Goal: Task Accomplishment & Management: Use online tool/utility

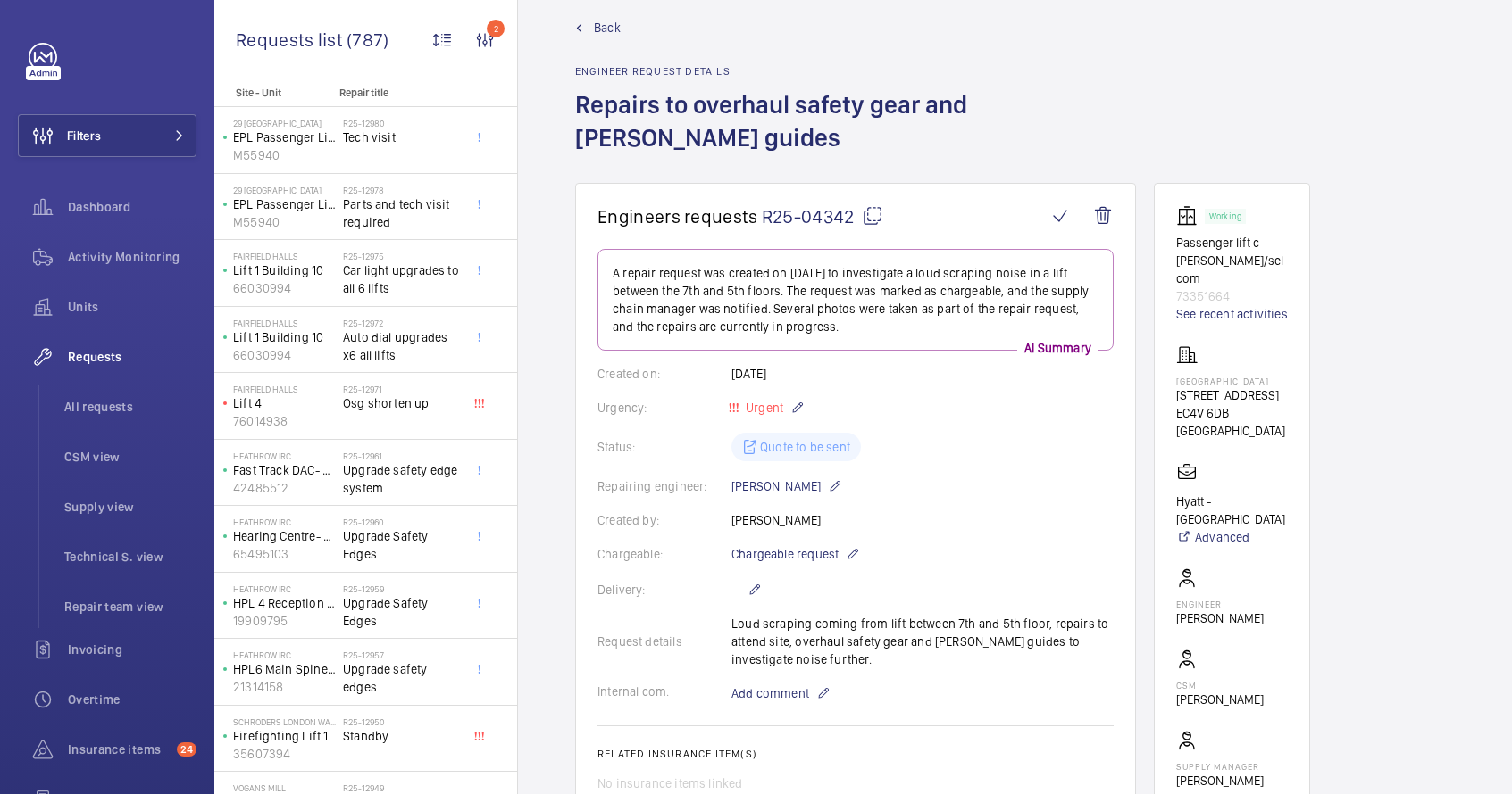
scroll to position [94, 0]
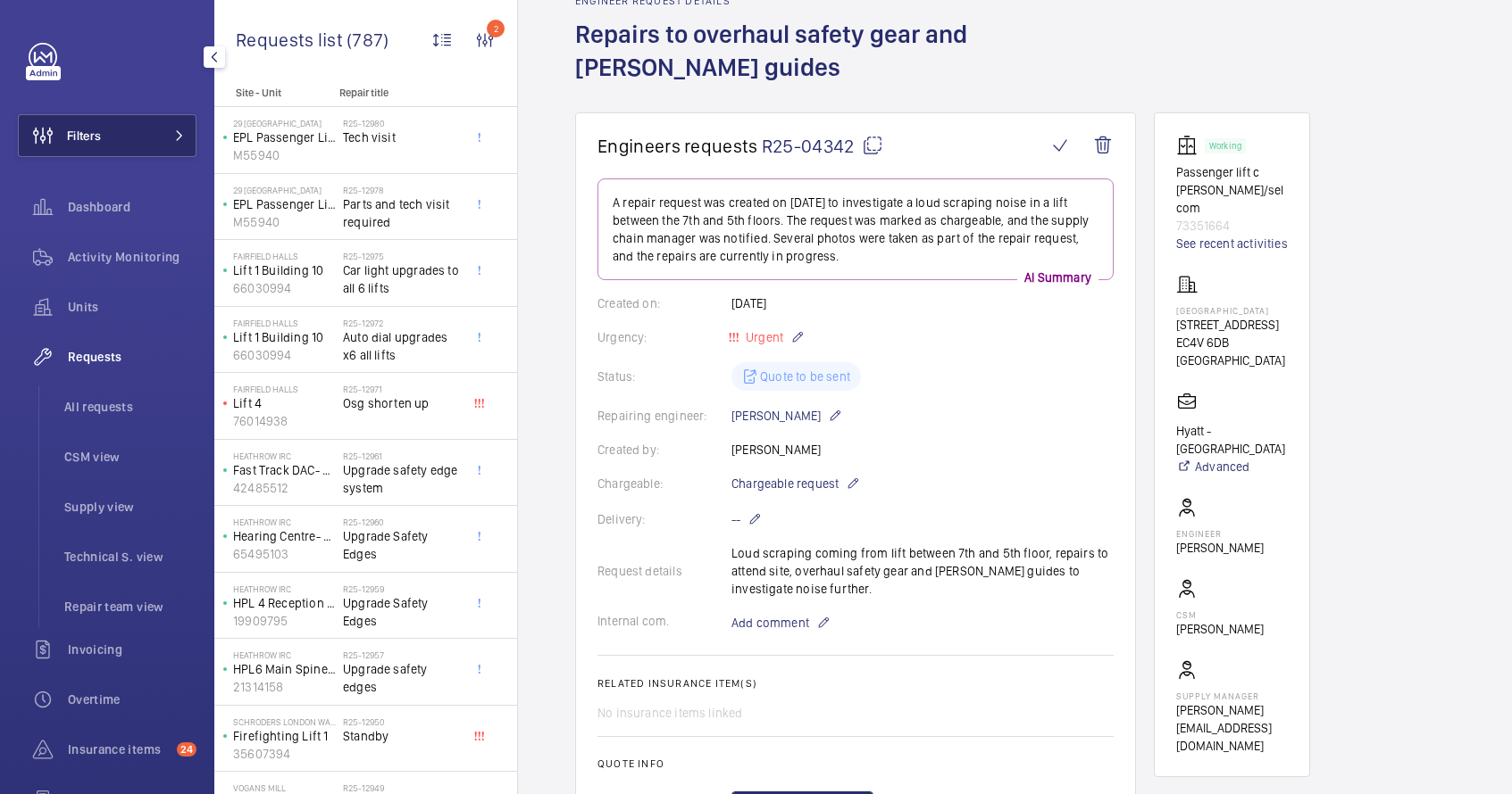
click at [106, 125] on button "Filters" at bounding box center [106, 136] width 178 height 43
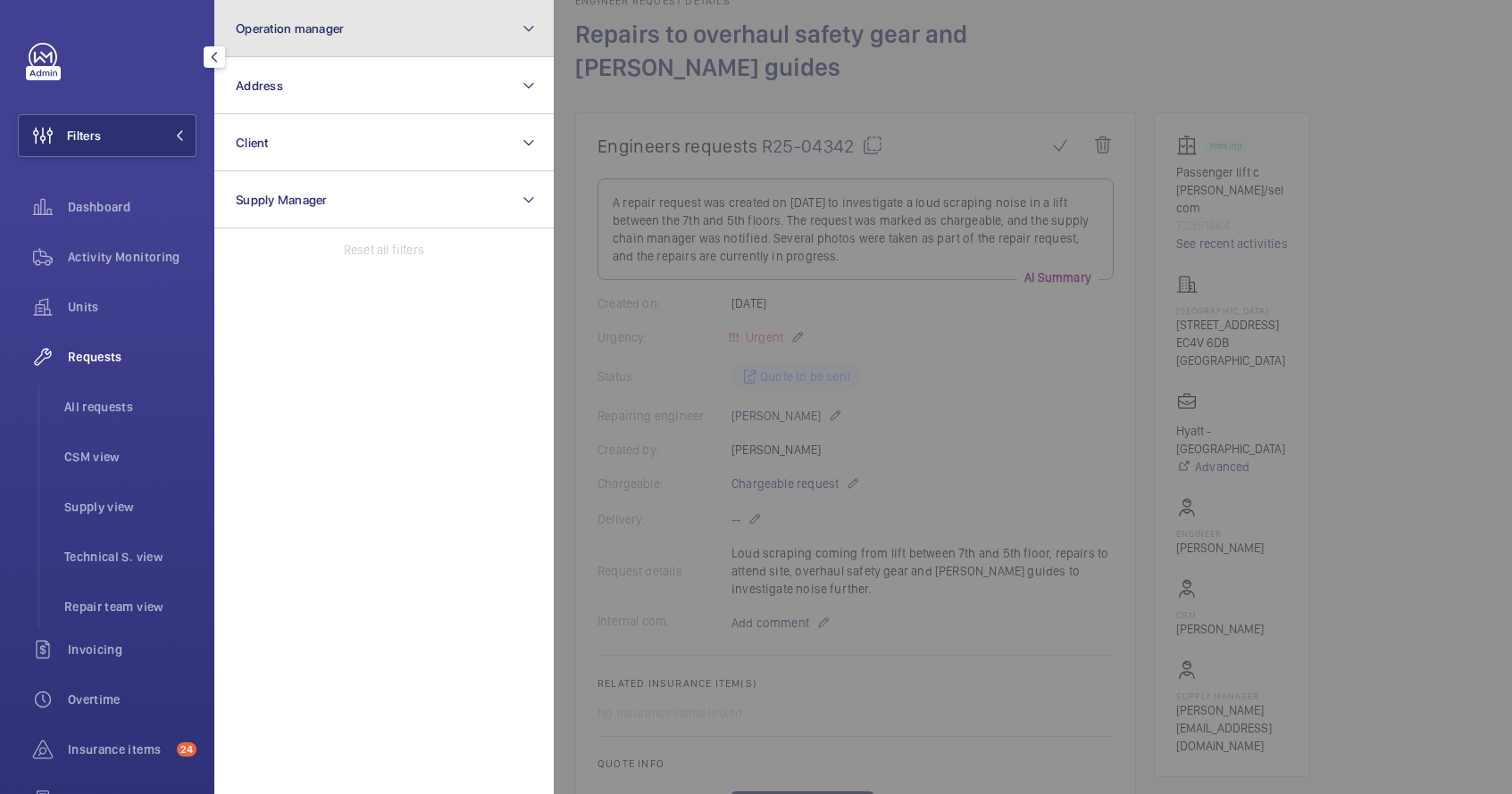
click at [390, 24] on button "Operation manager" at bounding box center [384, 29] width 340 height 57
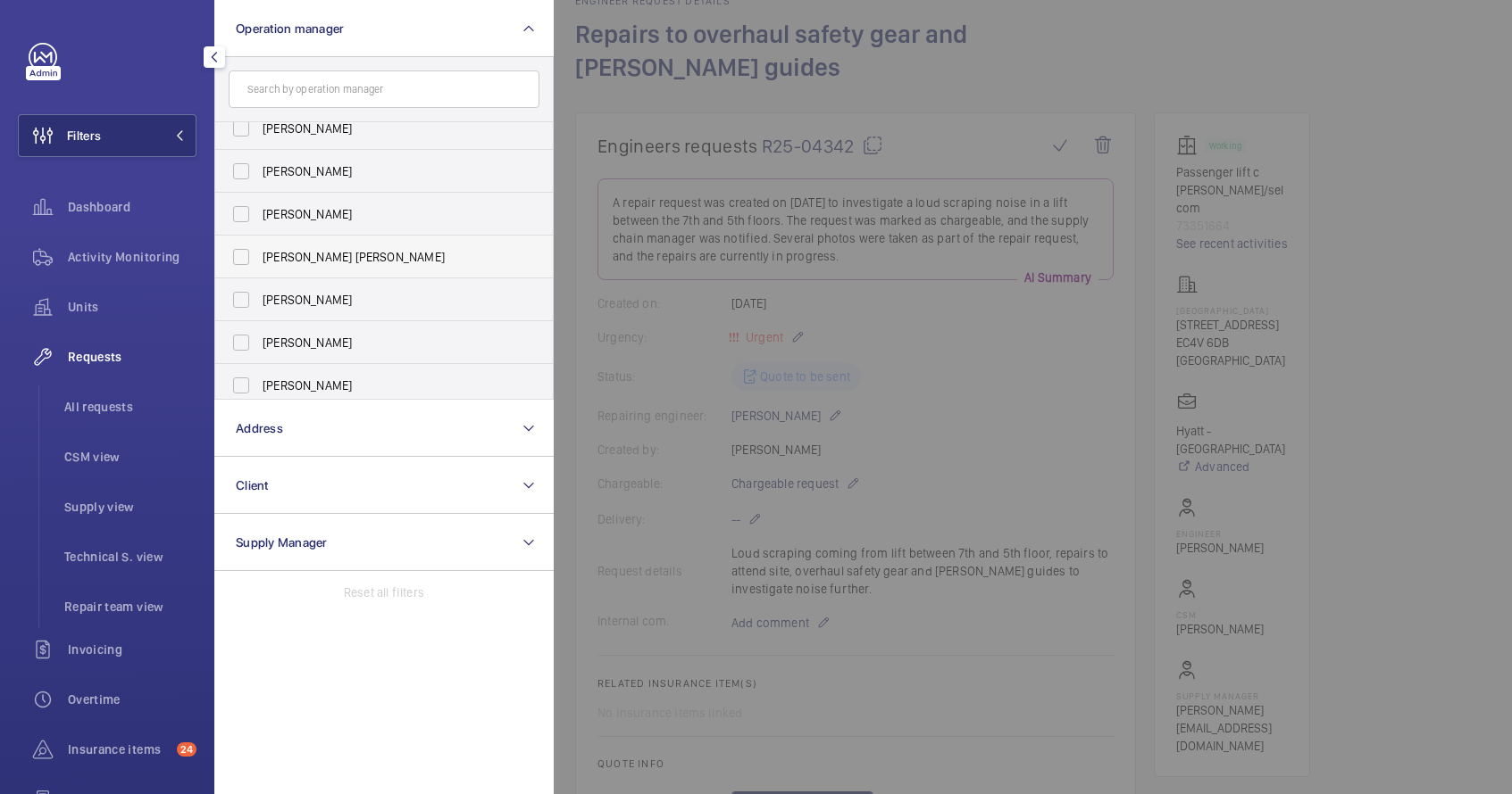
scroll to position [66, 0]
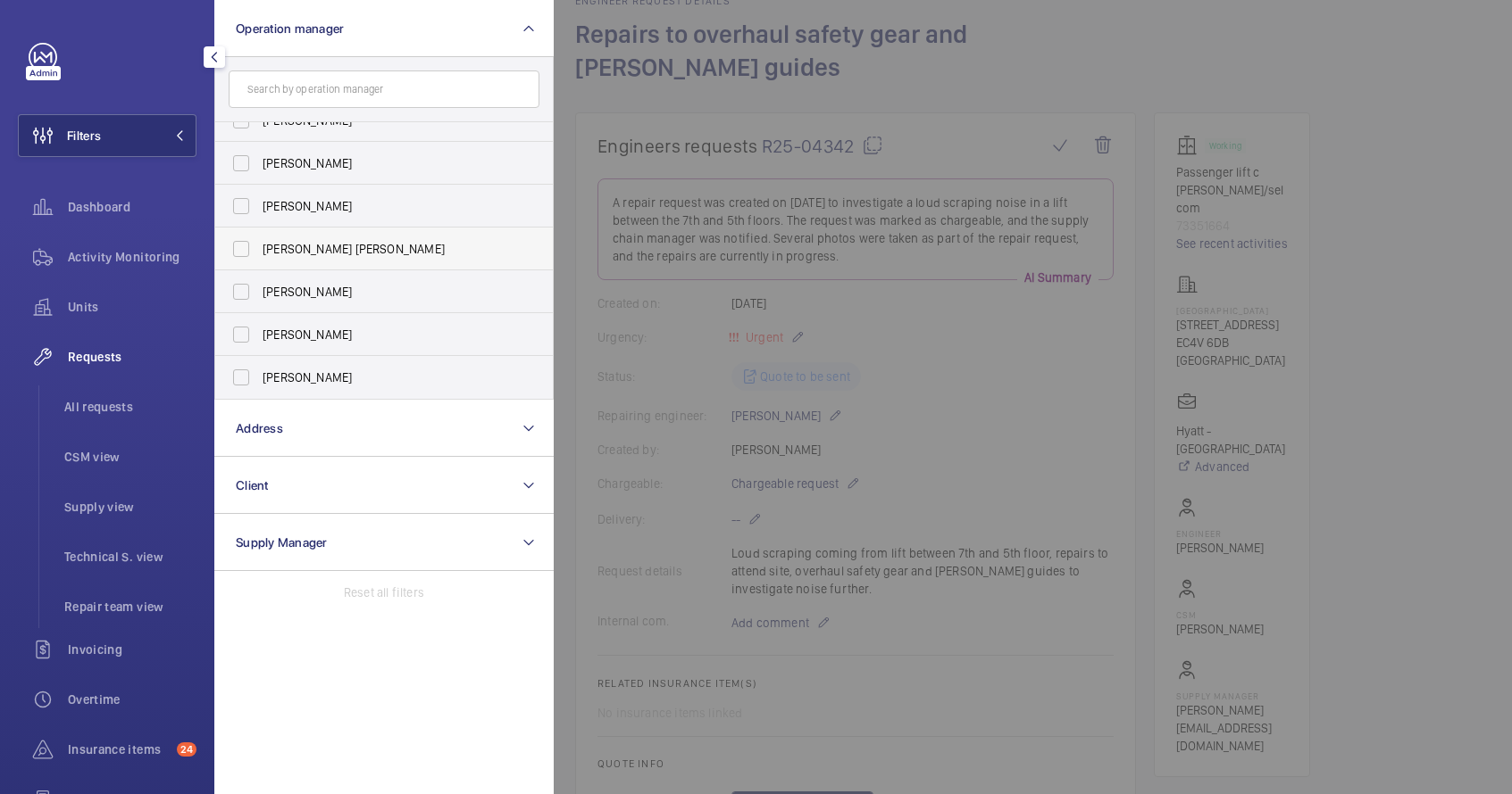
click at [293, 259] on label "[PERSON_NAME] [PERSON_NAME]" at bounding box center [371, 249] width 311 height 43
click at [259, 259] on input "[PERSON_NAME] [PERSON_NAME]" at bounding box center [241, 249] width 35 height 35
checkbox input "true"
click at [697, 246] on div at bounding box center [1309, 397] width 1512 height 794
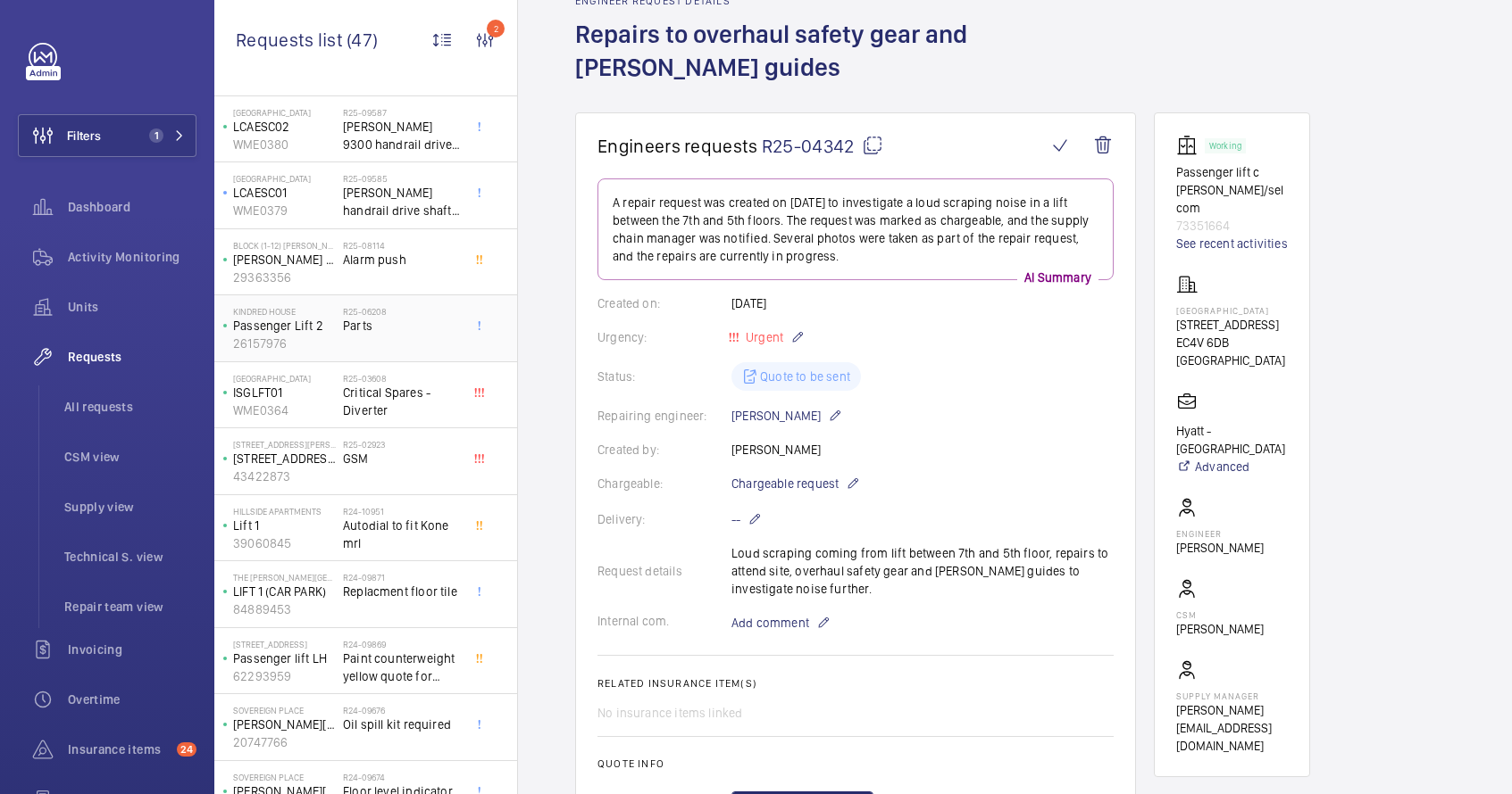
scroll to position [351, 0]
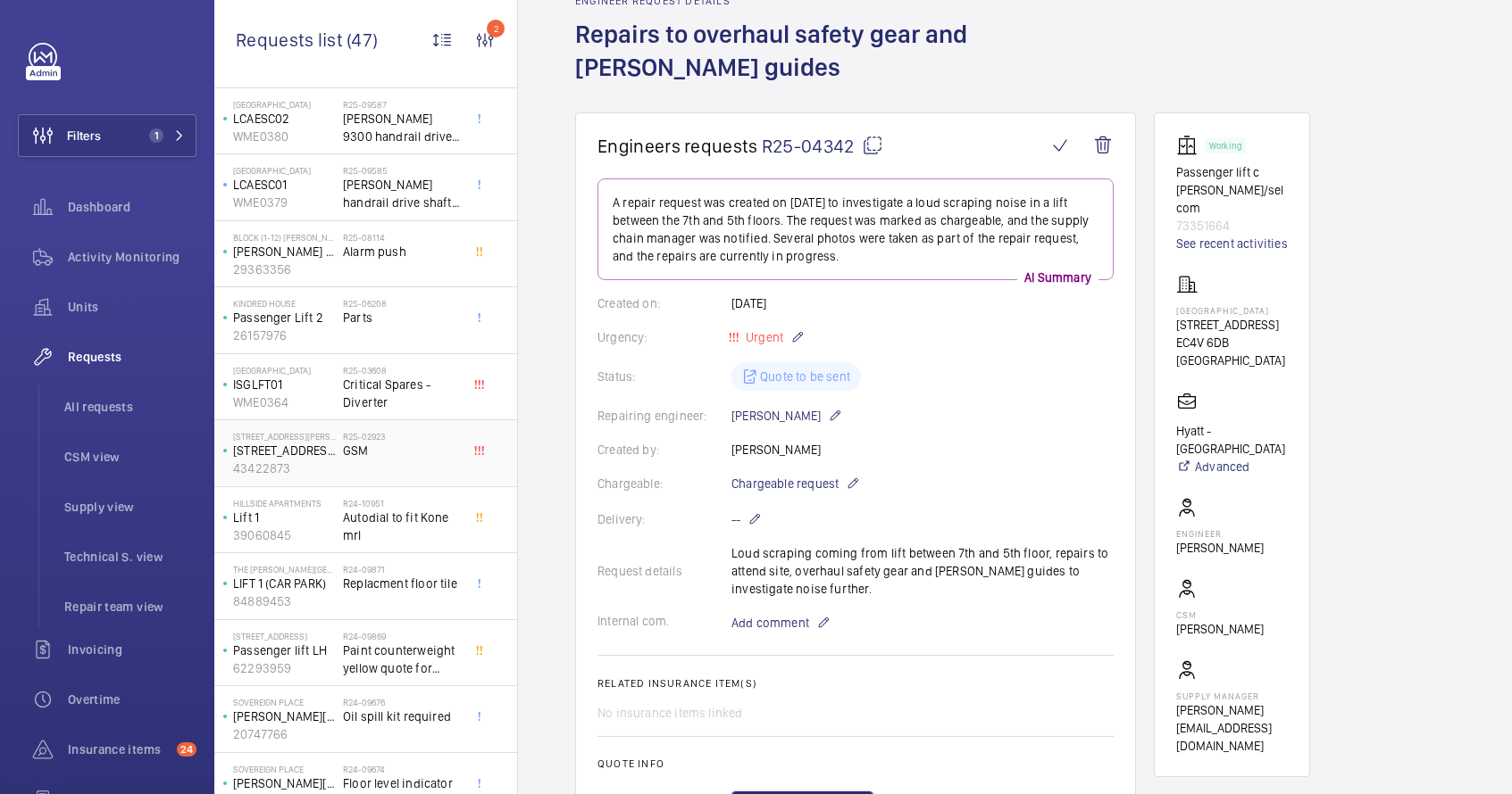
click at [361, 464] on div "R25-02923 GSM" at bounding box center [402, 457] width 118 height 52
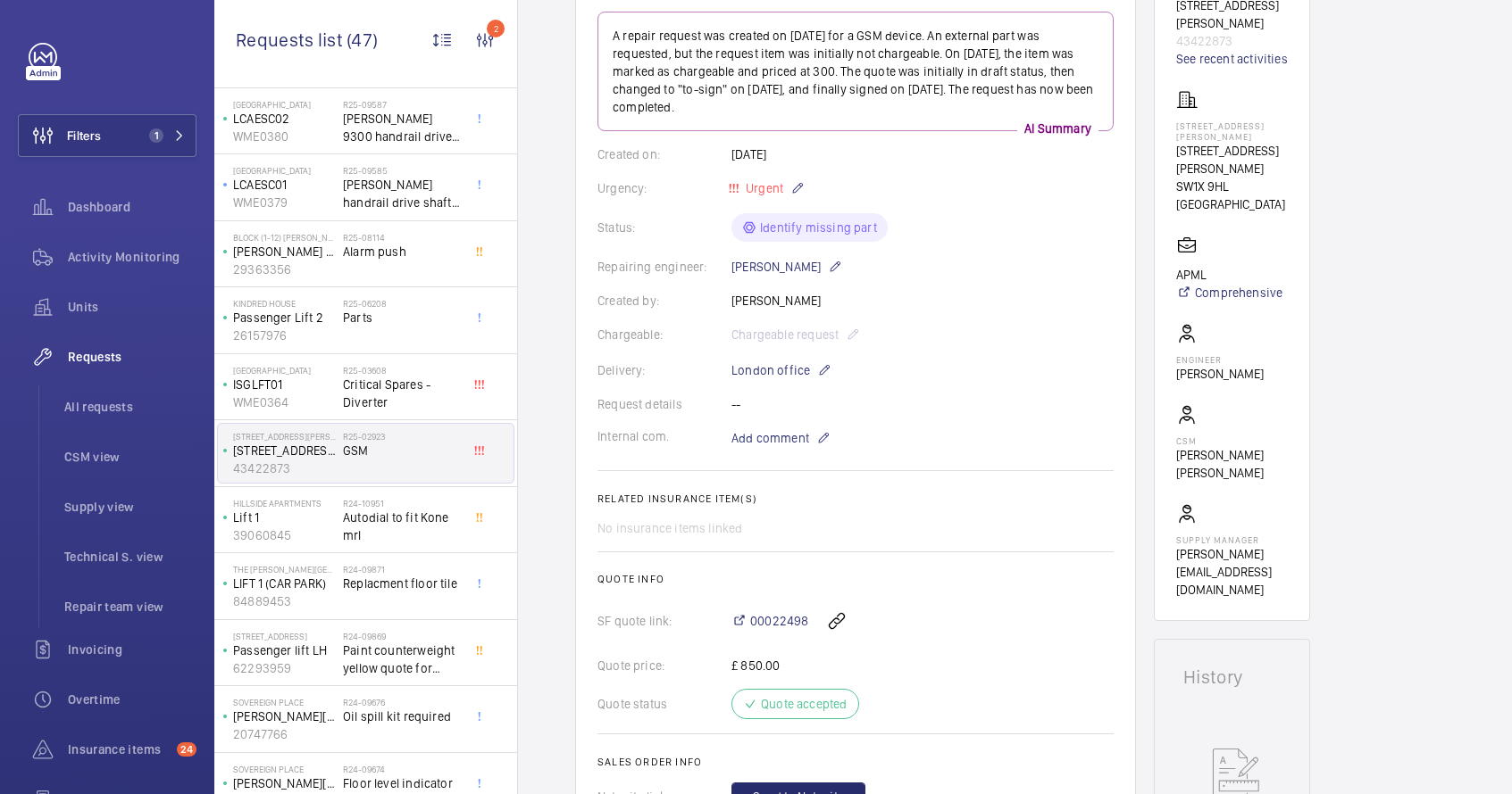
scroll to position [232, 0]
click at [400, 524] on span "Autodial to fit Kone mrl" at bounding box center [402, 526] width 118 height 35
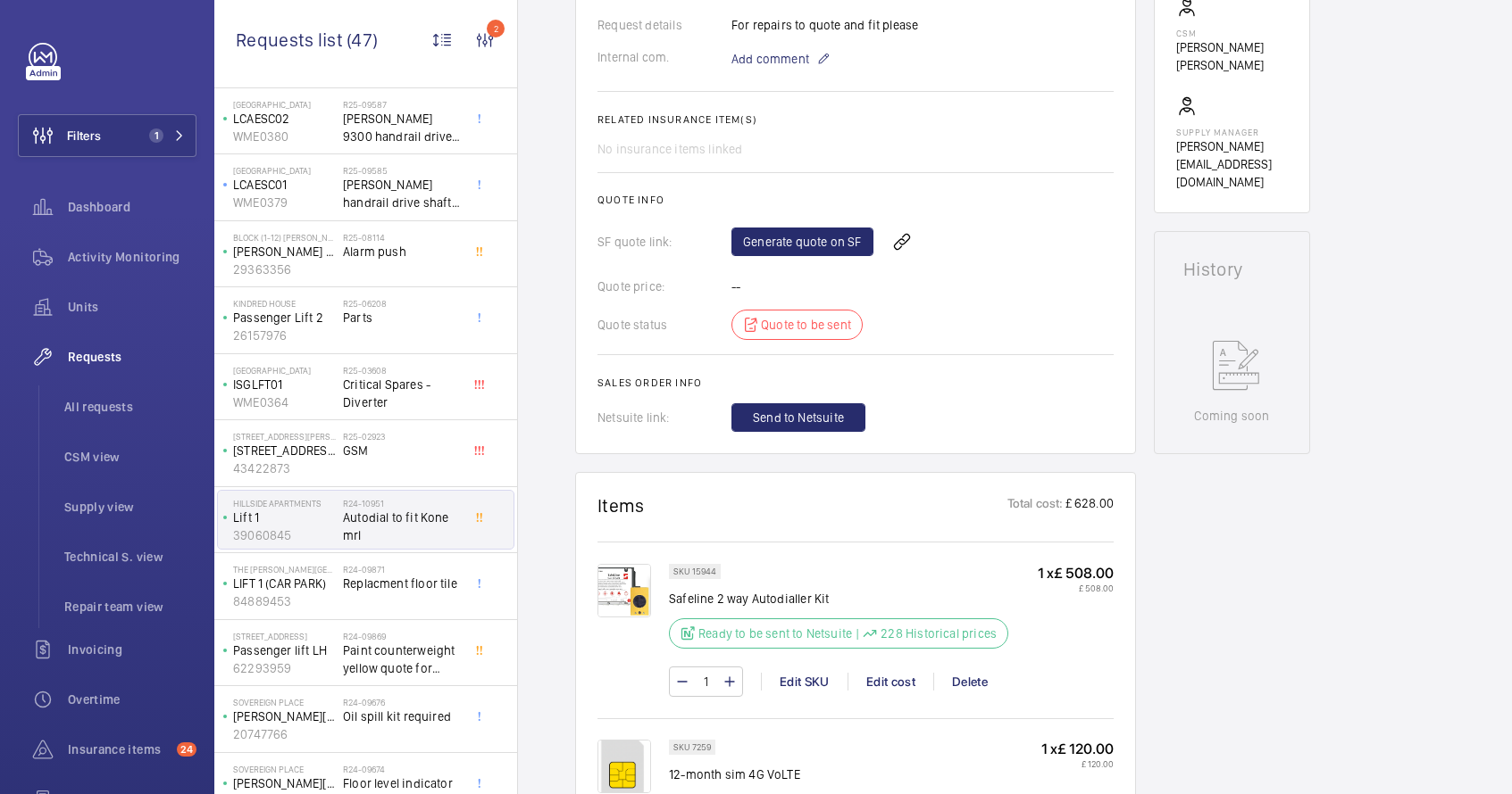
scroll to position [100, 0]
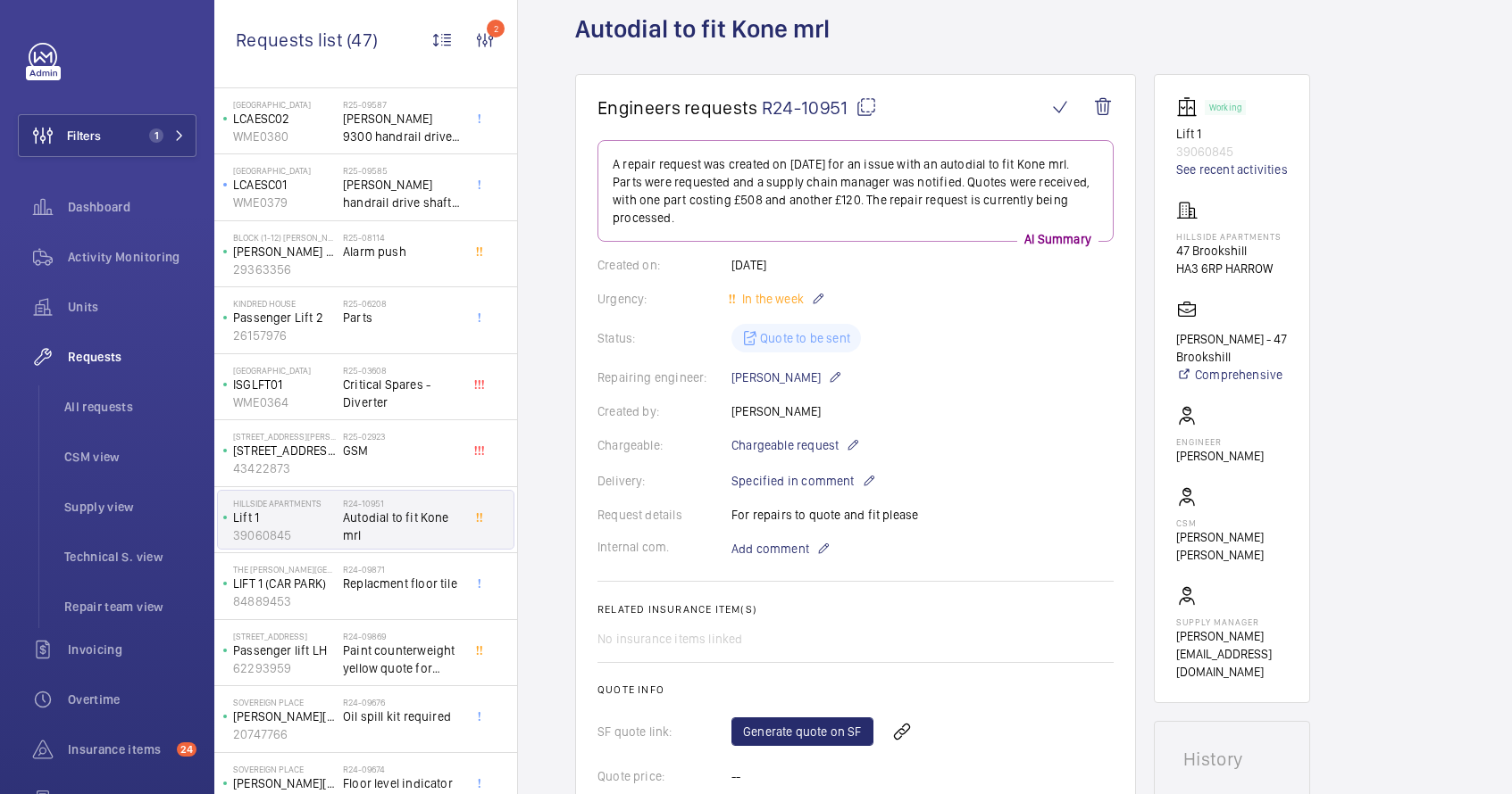
click at [1200, 153] on p "39060845" at bounding box center [1231, 152] width 111 height 18
click at [1200, 154] on p "39060845" at bounding box center [1231, 152] width 111 height 18
copy p "39060845"
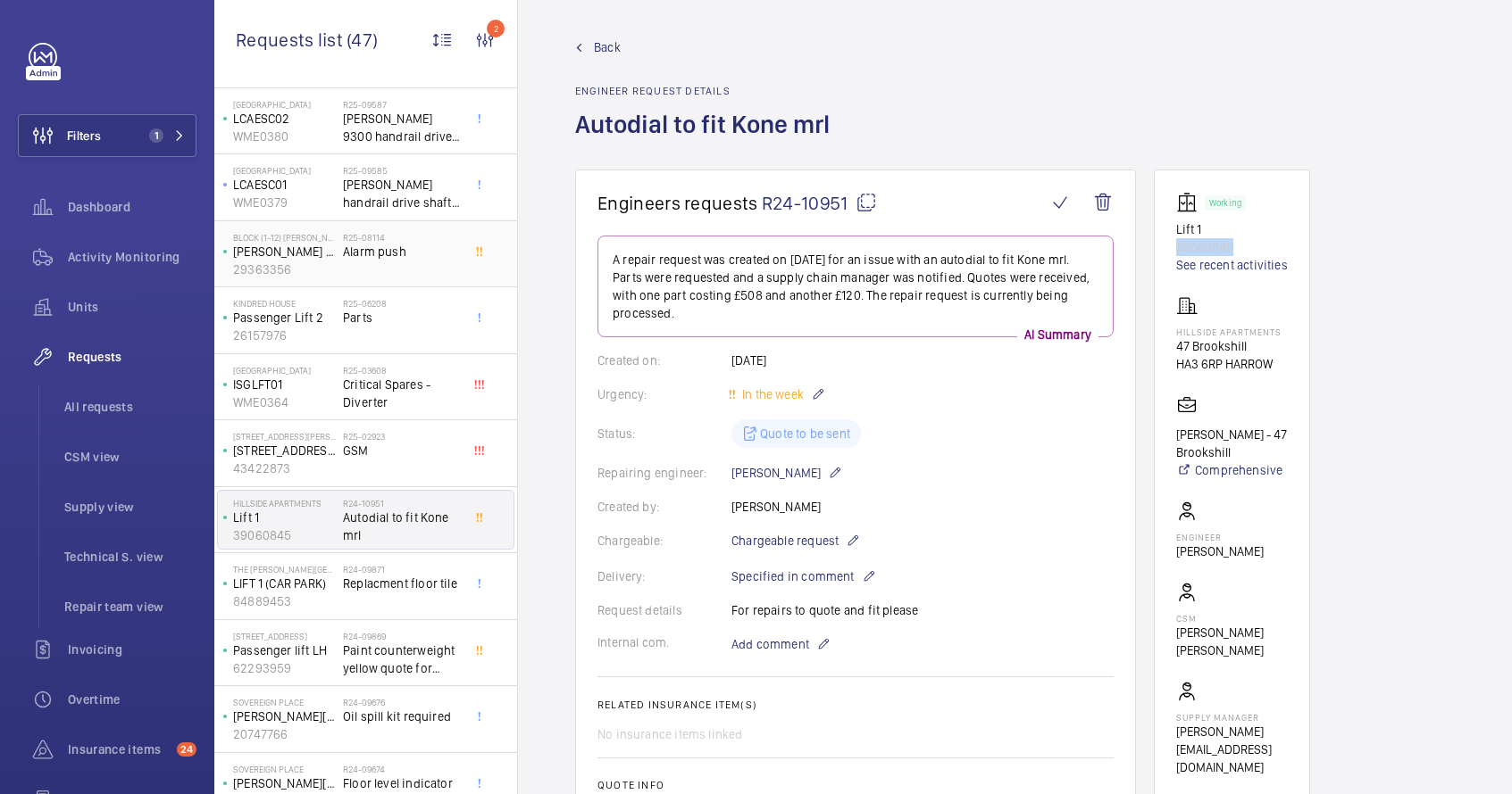
scroll to position [0, 0]
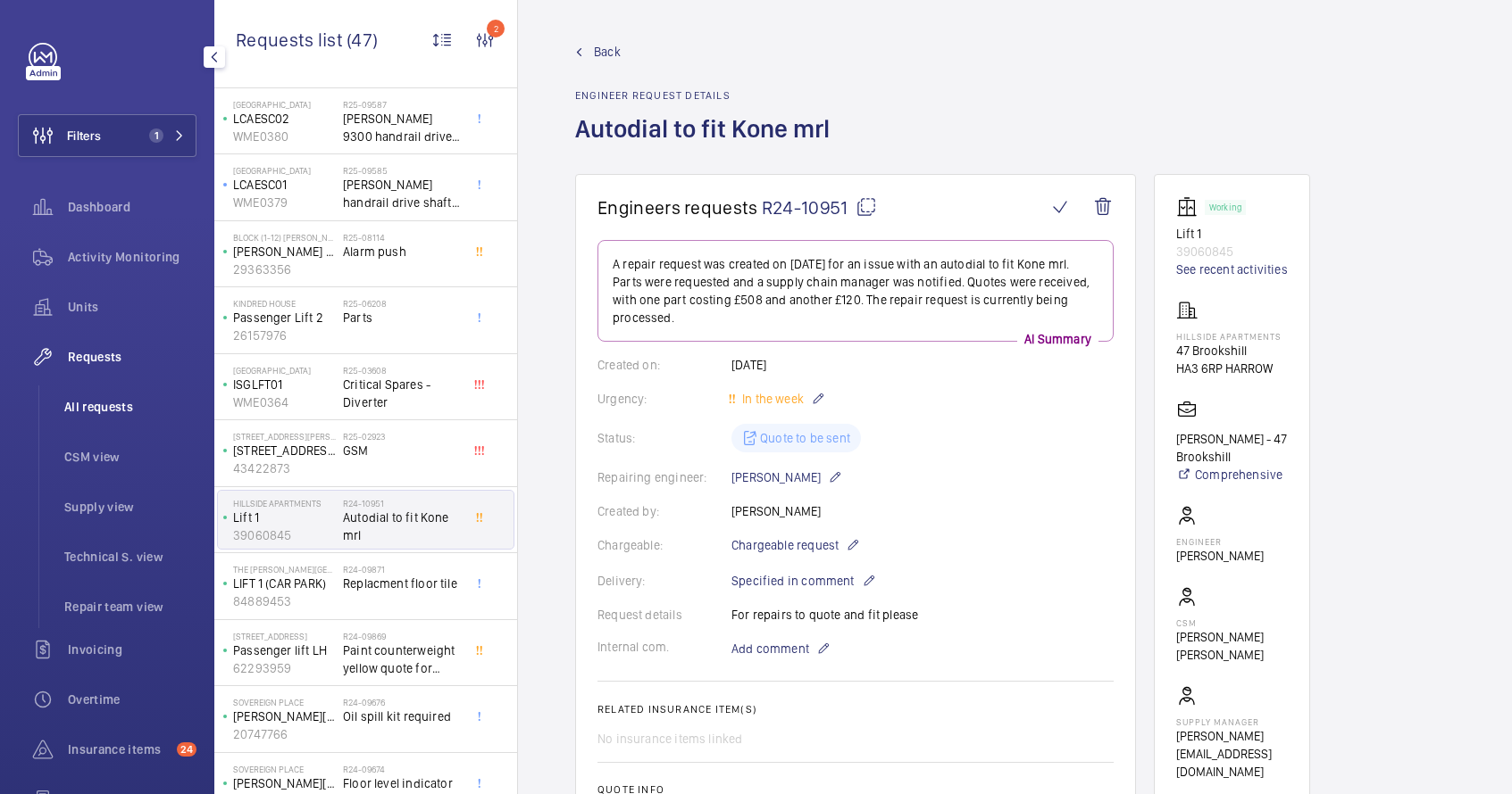
click at [92, 407] on span "All requests" at bounding box center [130, 407] width 132 height 18
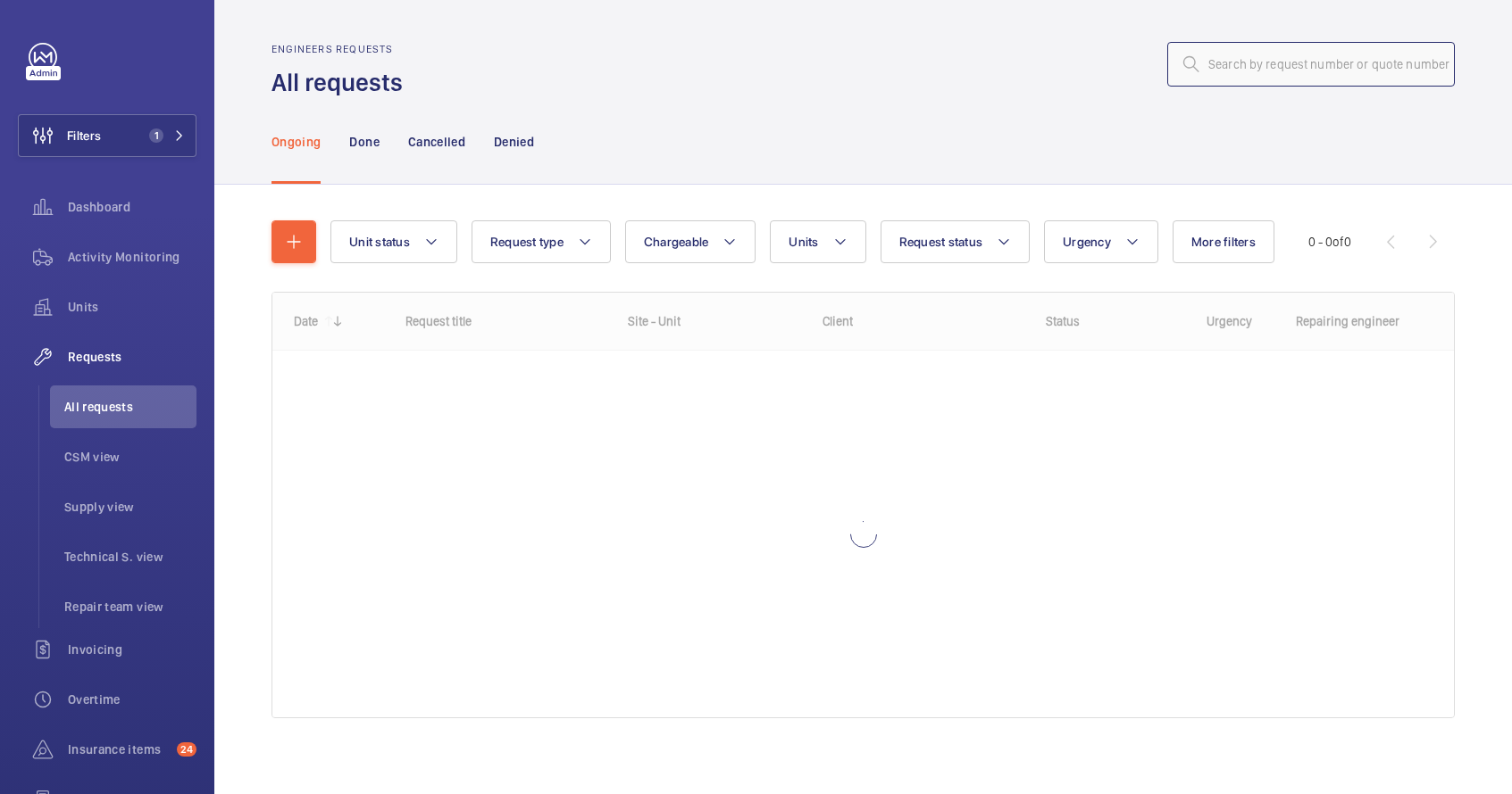
click at [1339, 54] on input "text" at bounding box center [1311, 64] width 287 height 44
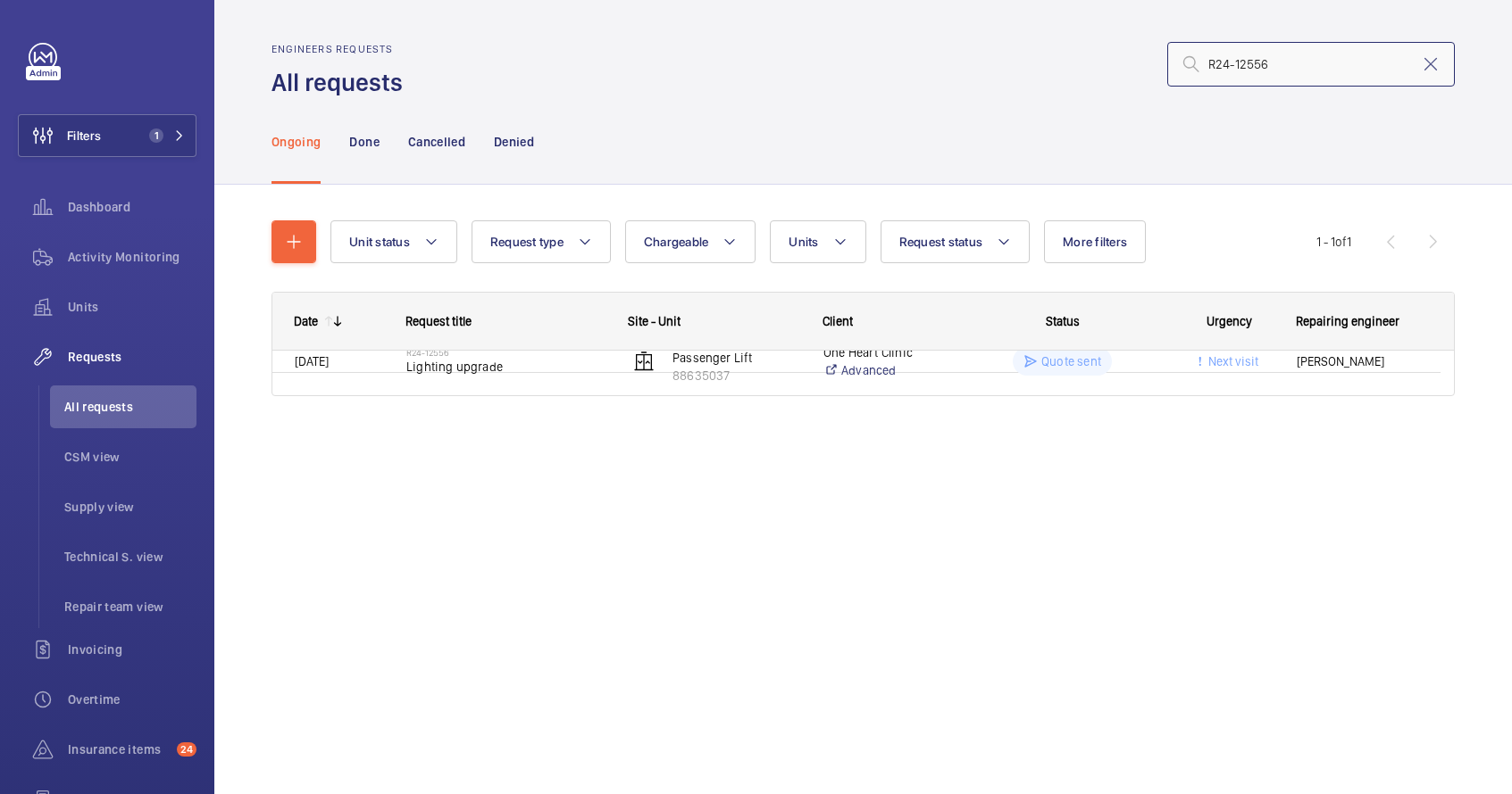
type input "R24-12556"
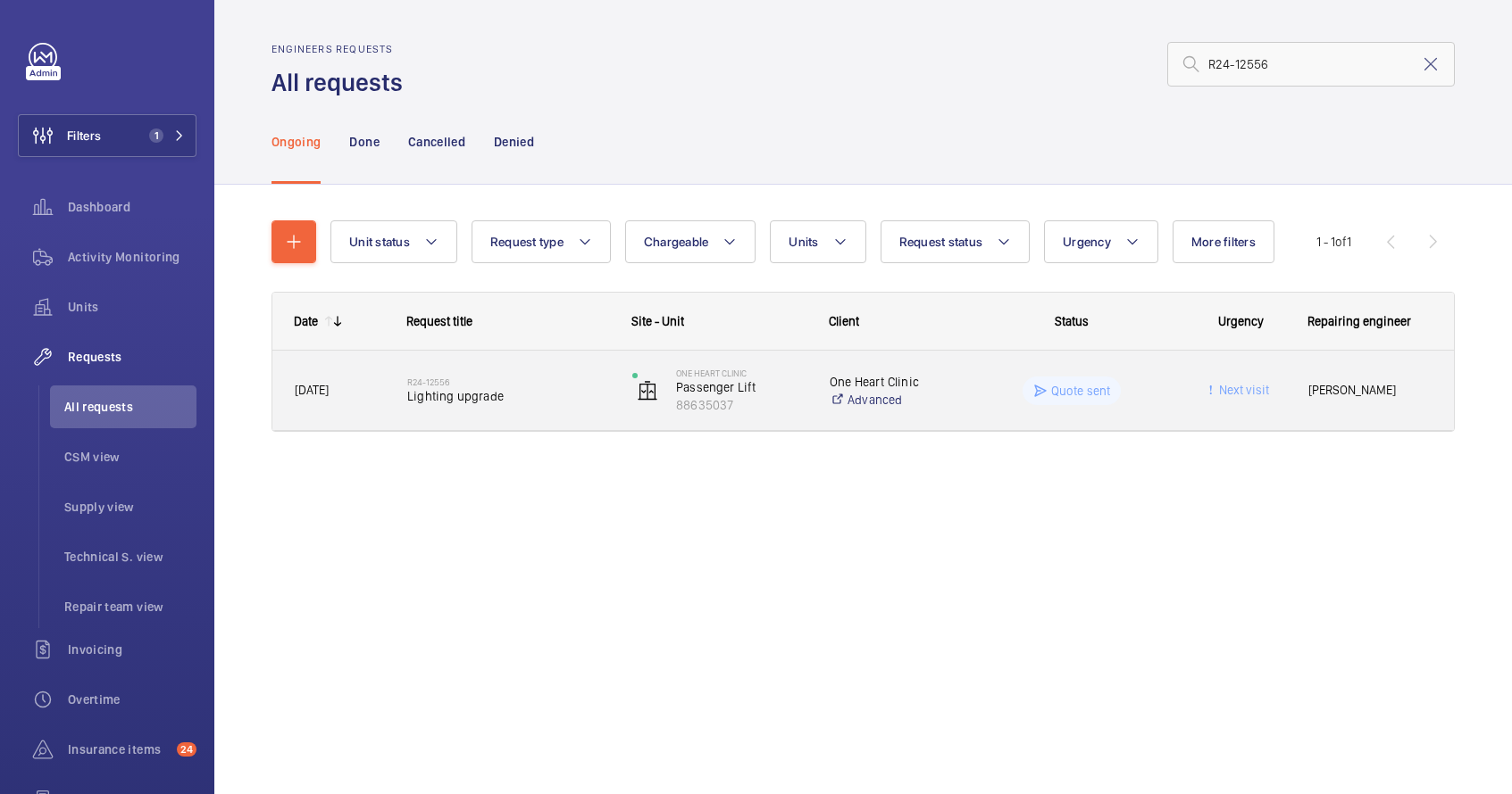
click at [966, 383] on div "Quote sent" at bounding box center [1060, 391] width 223 height 64
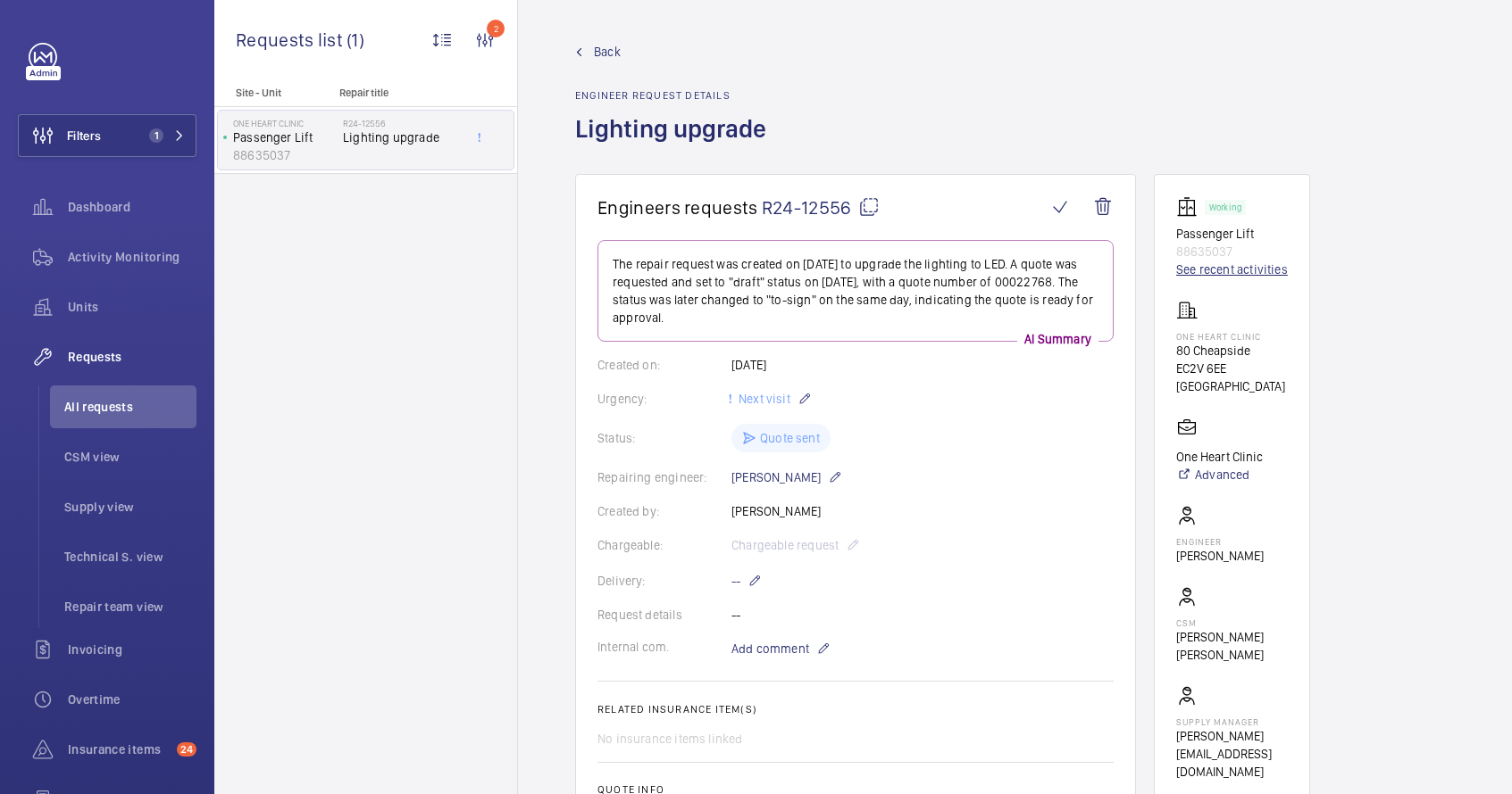
click at [1231, 271] on link "See recent activities" at bounding box center [1231, 270] width 111 height 18
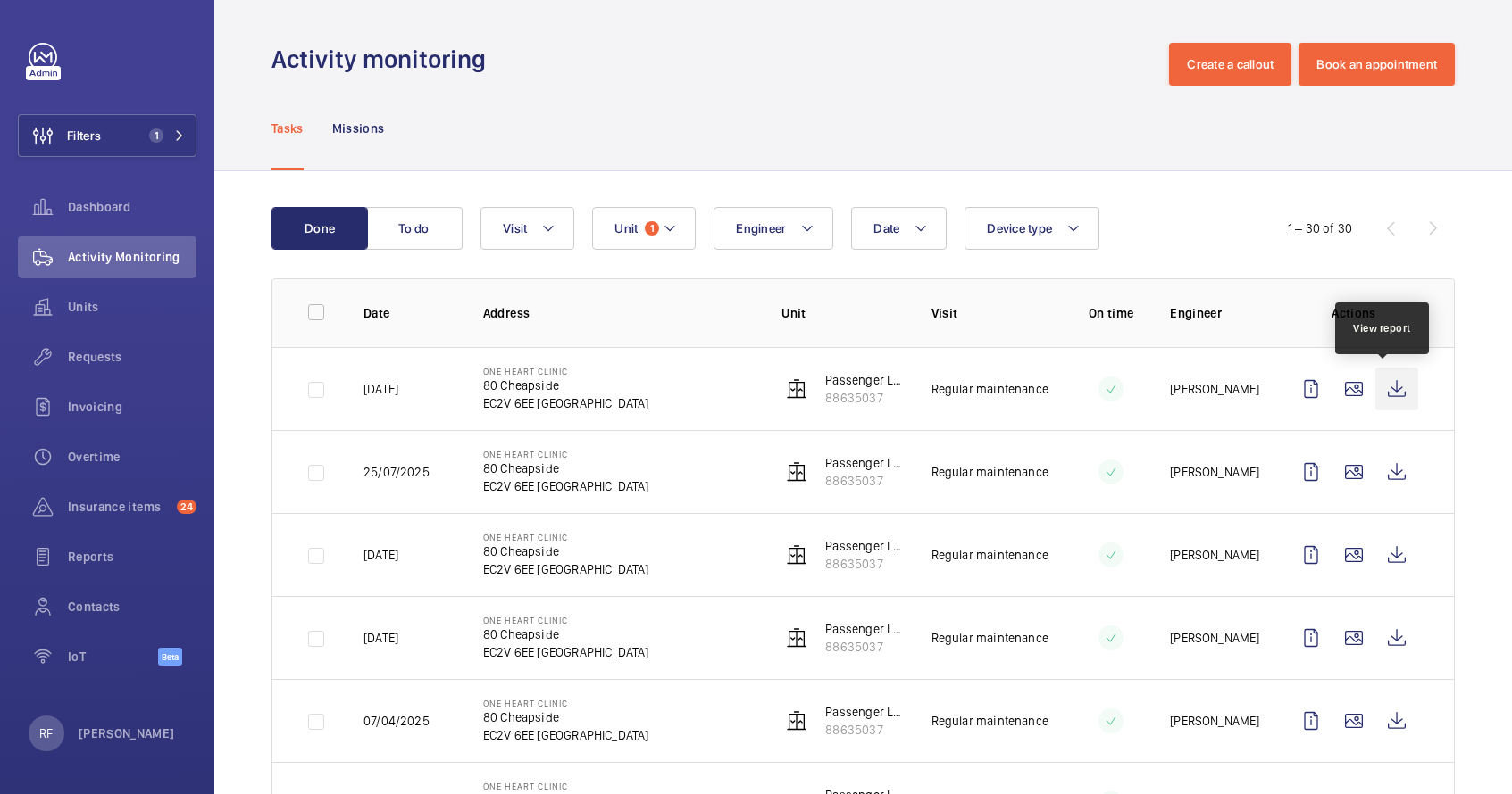
click at [1385, 388] on wm-front-icon-button at bounding box center [1397, 390] width 43 height 43
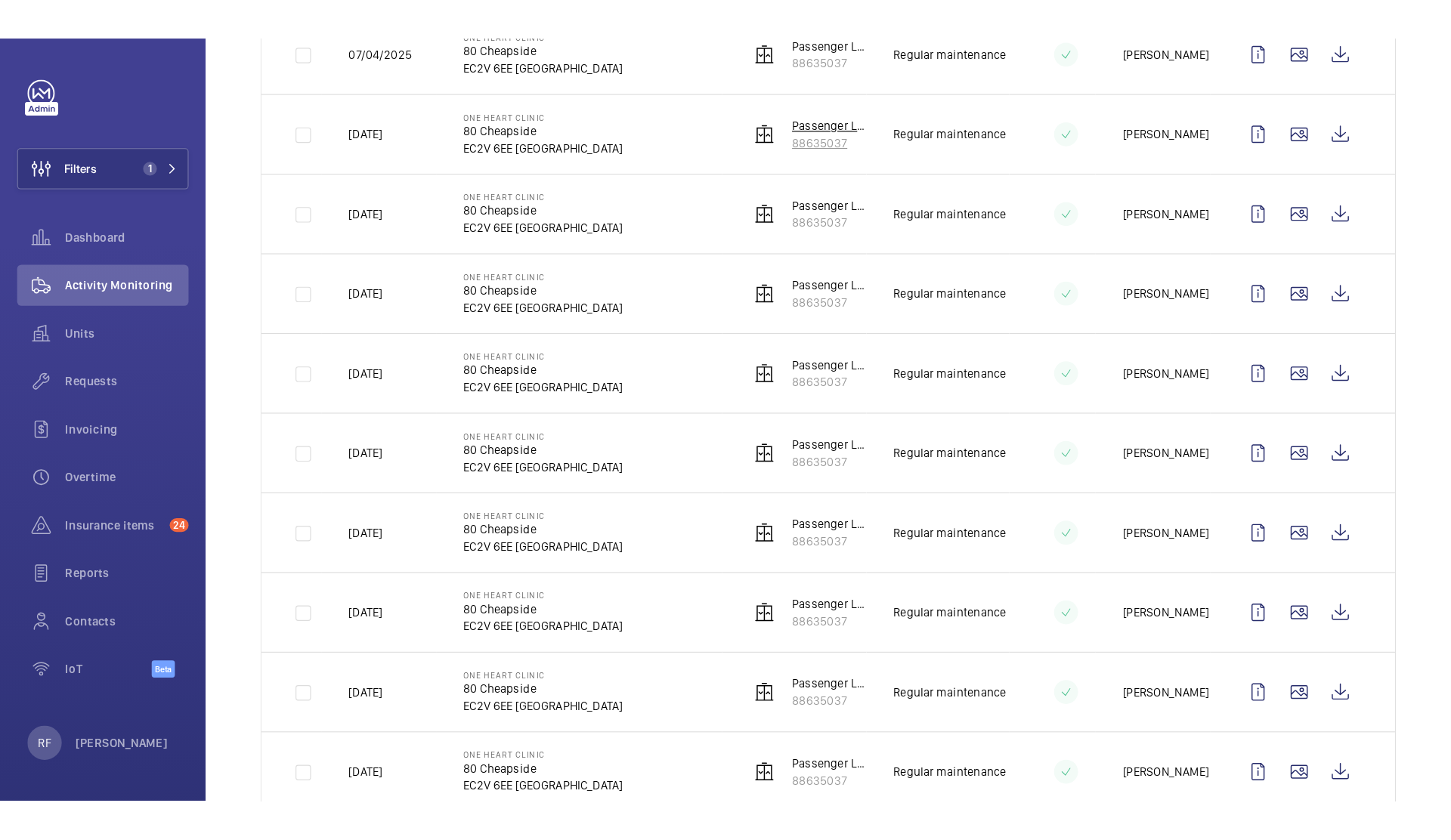
scroll to position [622, 0]
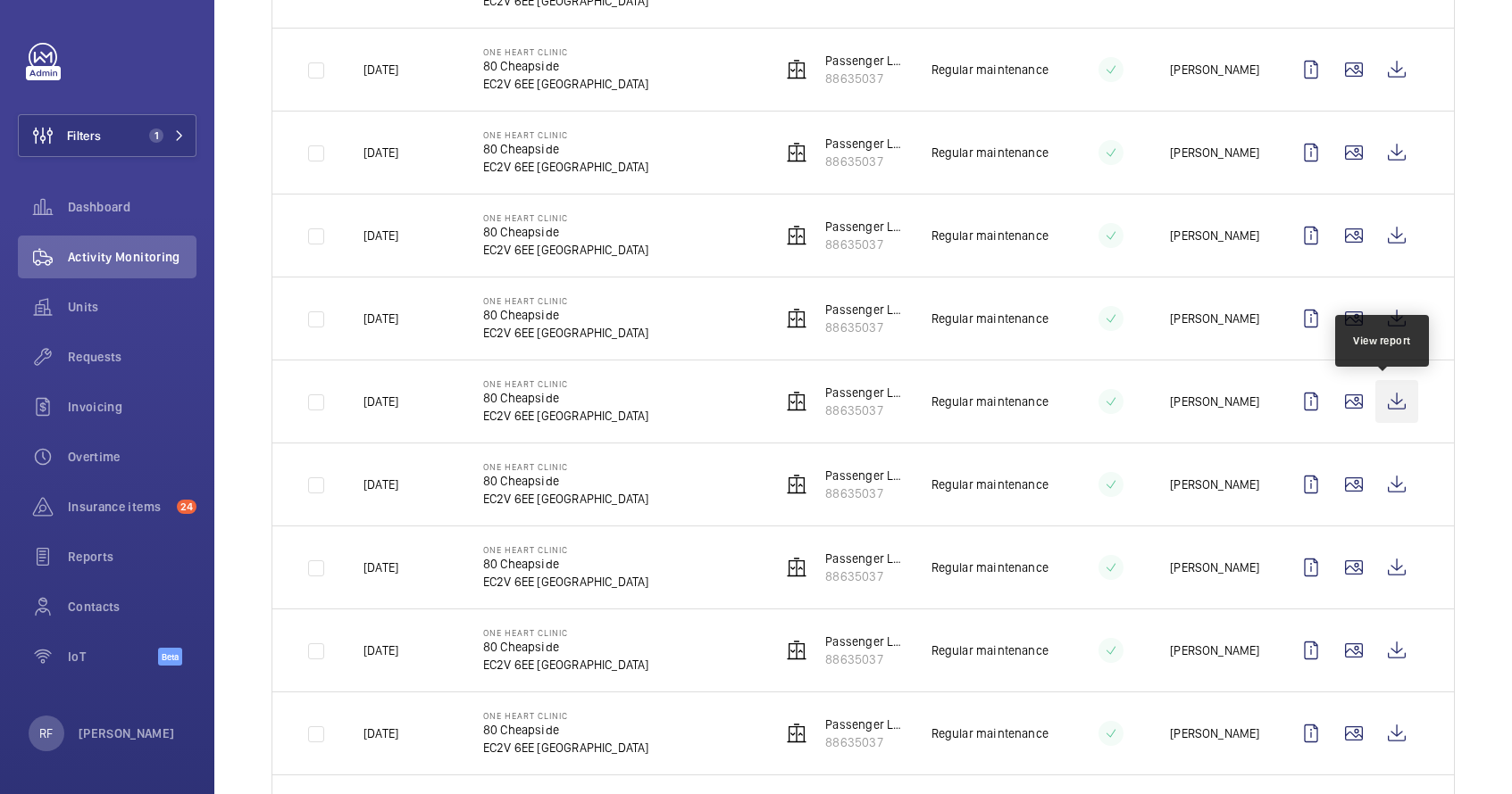
click at [1392, 406] on wm-front-icon-button at bounding box center [1397, 401] width 43 height 43
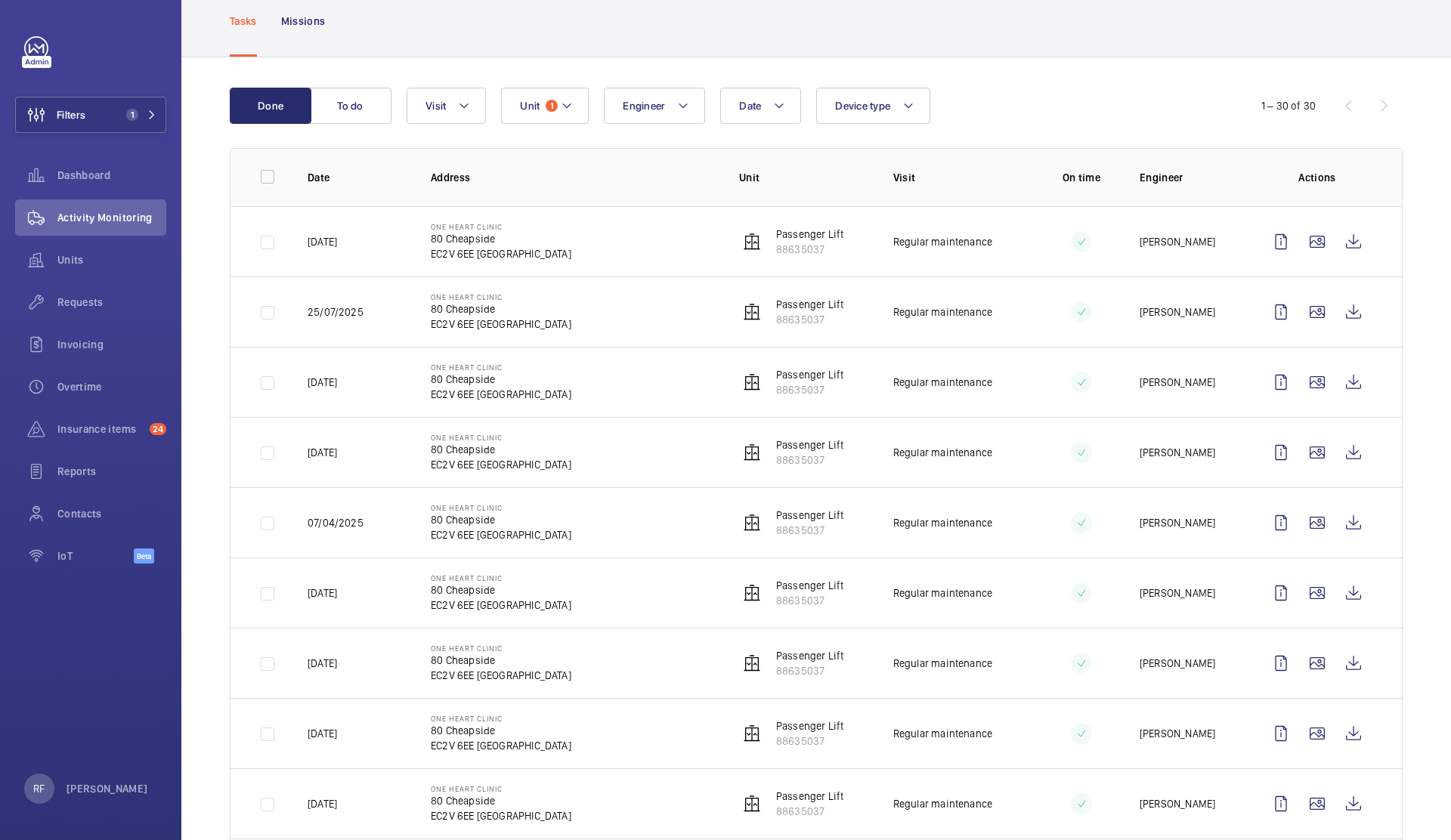
scroll to position [0, 0]
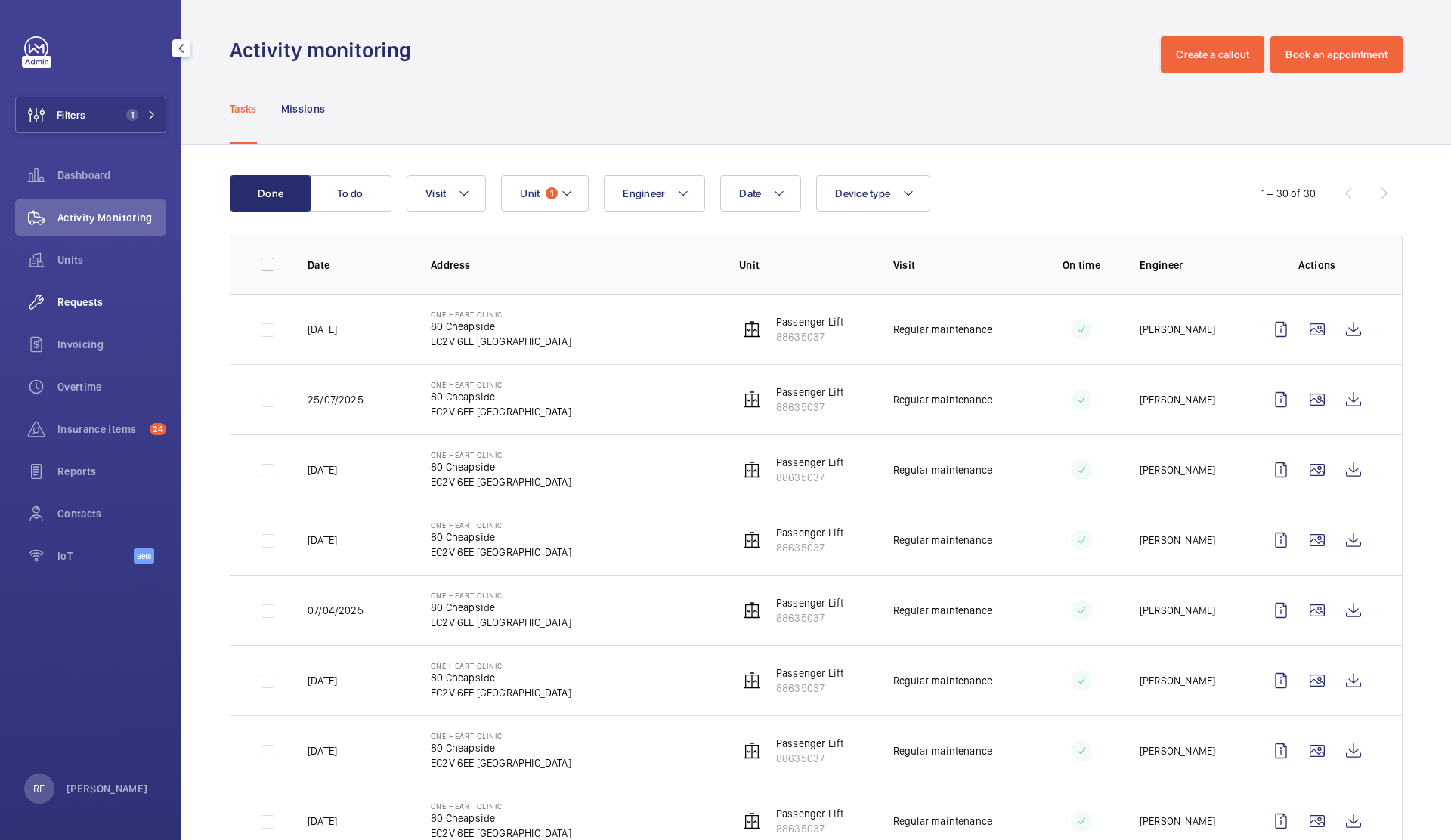
click at [91, 304] on span "Requests" at bounding box center [112, 302] width 109 height 15
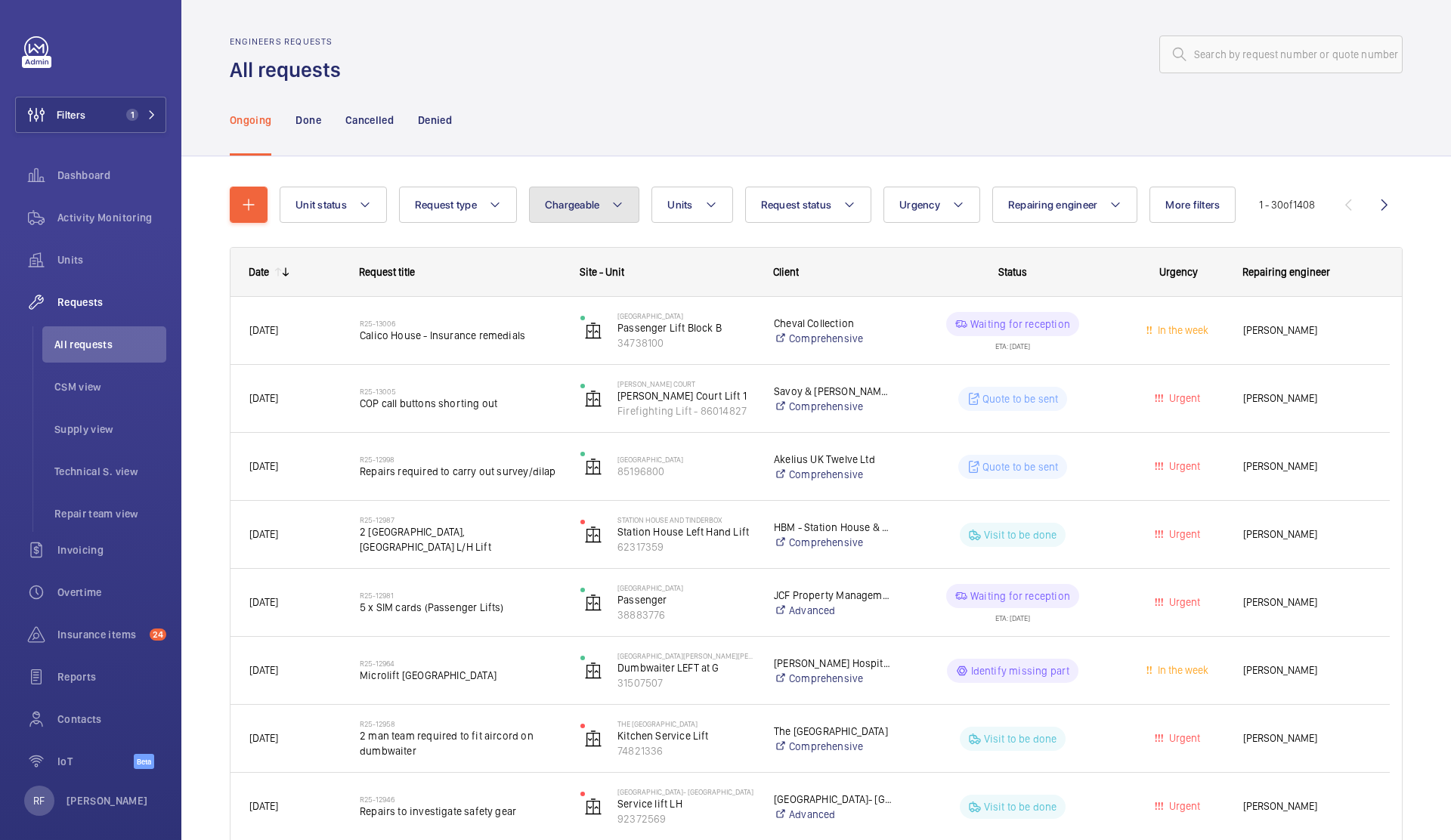
click at [558, 210] on span "Chargeable" at bounding box center [572, 205] width 55 height 12
click at [595, 255] on mat-radio-button "Chargeable" at bounding box center [672, 251] width 272 height 30
radio input "true"
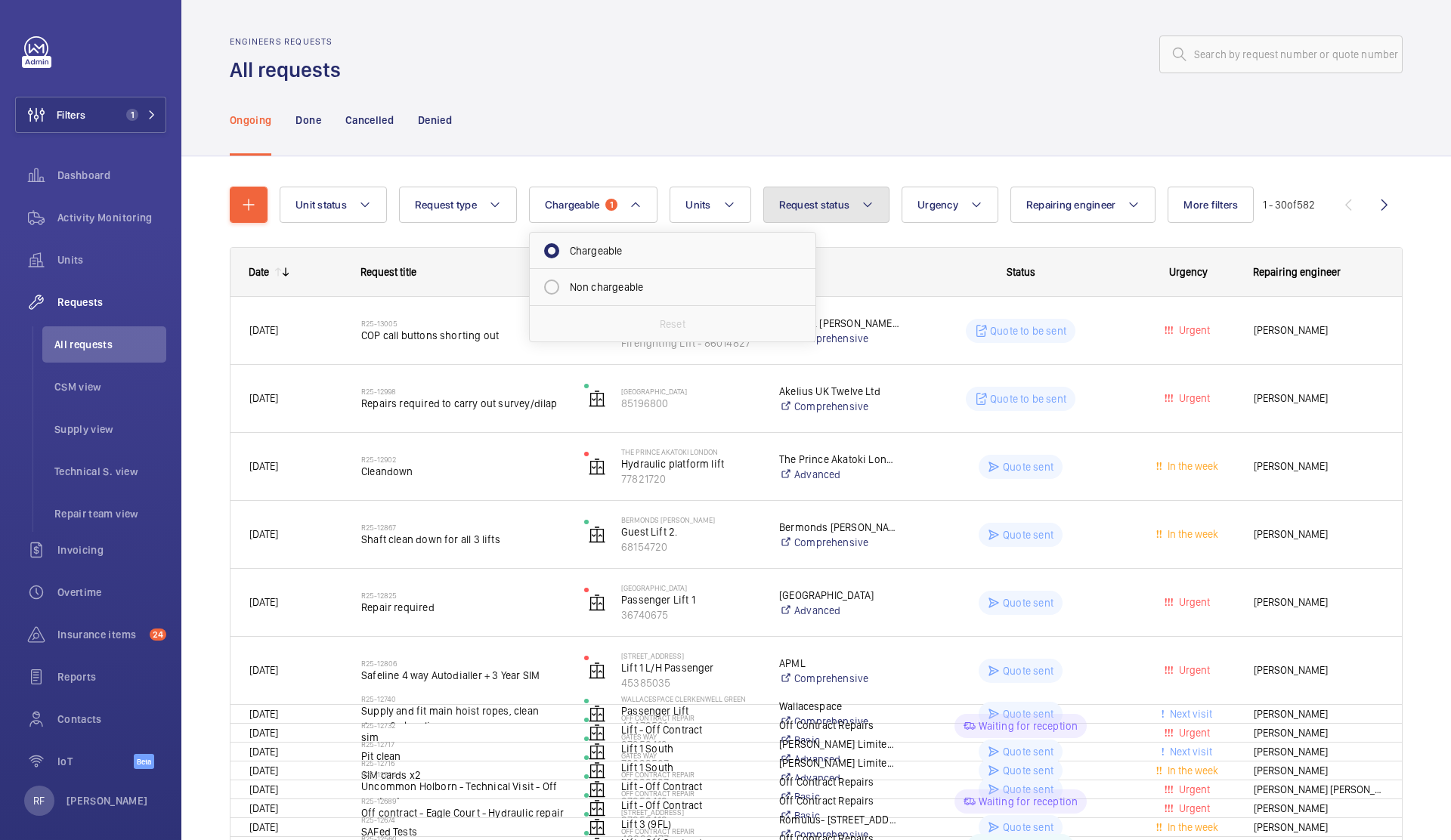
click at [855, 212] on button "Request status" at bounding box center [826, 205] width 127 height 37
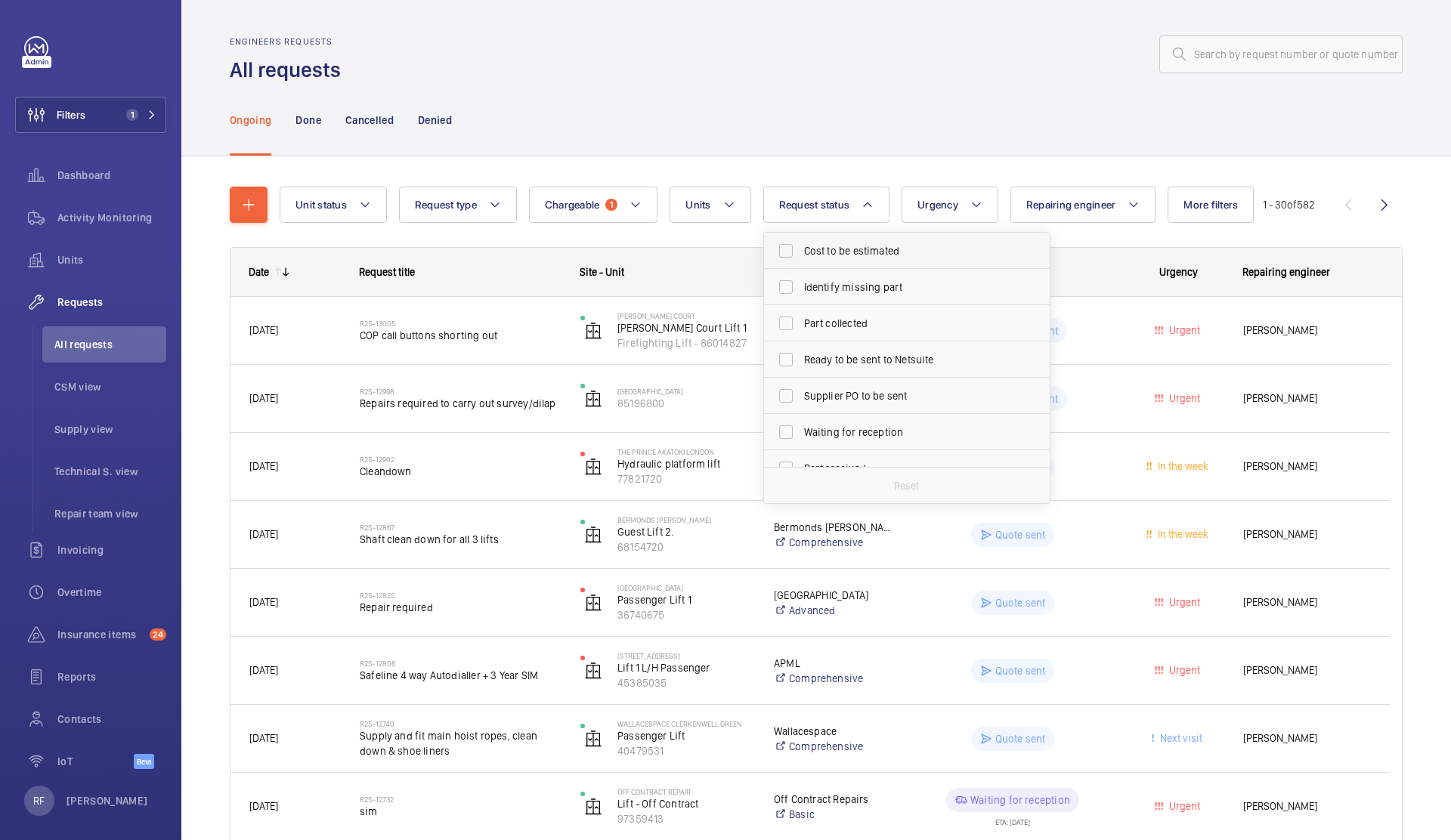
click at [862, 258] on label "Cost to be estimated" at bounding box center [895, 251] width 263 height 37
click at [801, 258] on input "Cost to be estimated" at bounding box center [785, 251] width 30 height 30
checkbox input "true"
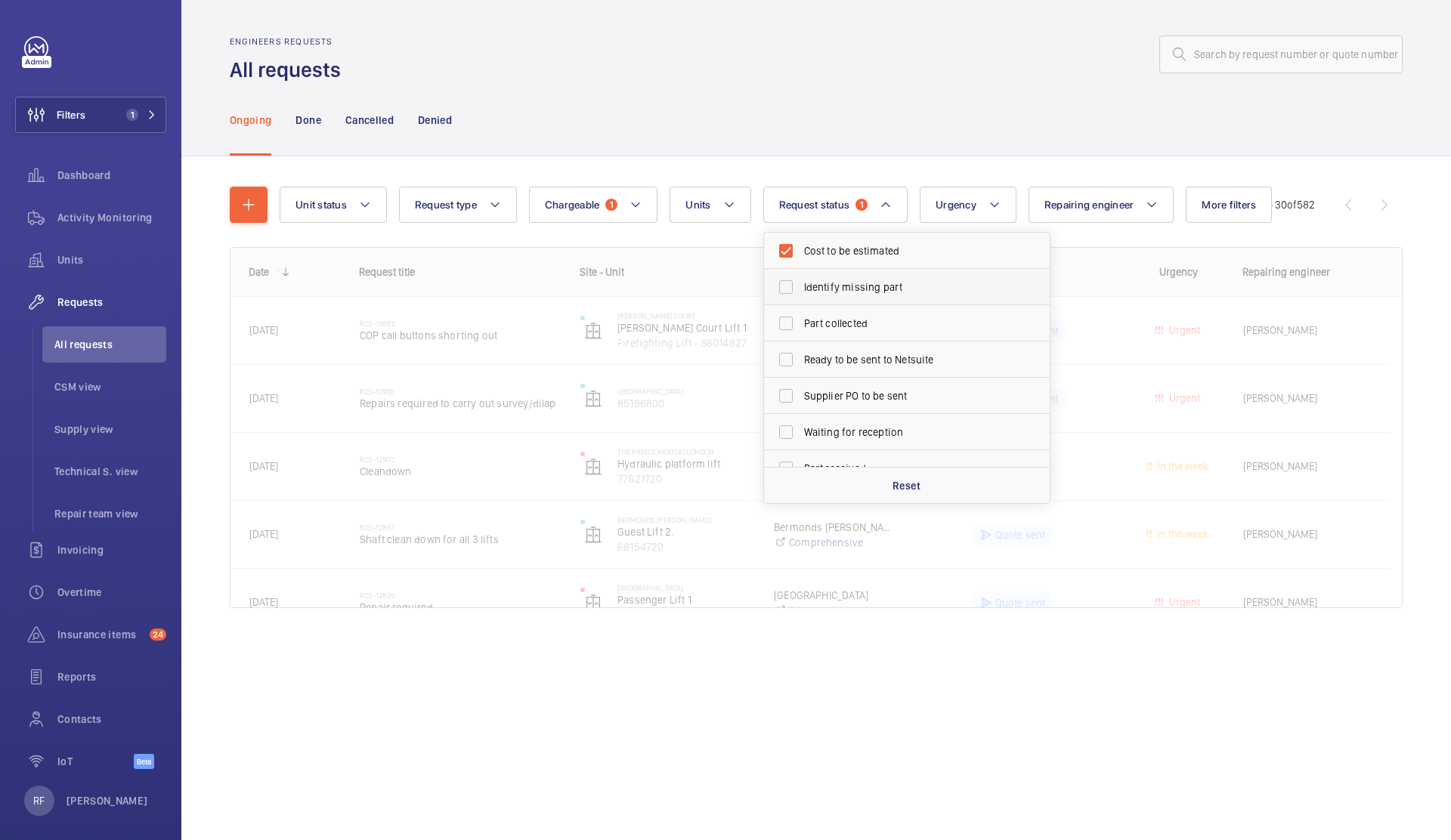
click at [865, 291] on span "Identify missing part" at bounding box center [907, 287] width 207 height 15
click at [801, 291] on input "Identify missing part" at bounding box center [785, 287] width 30 height 30
checkbox input "true"
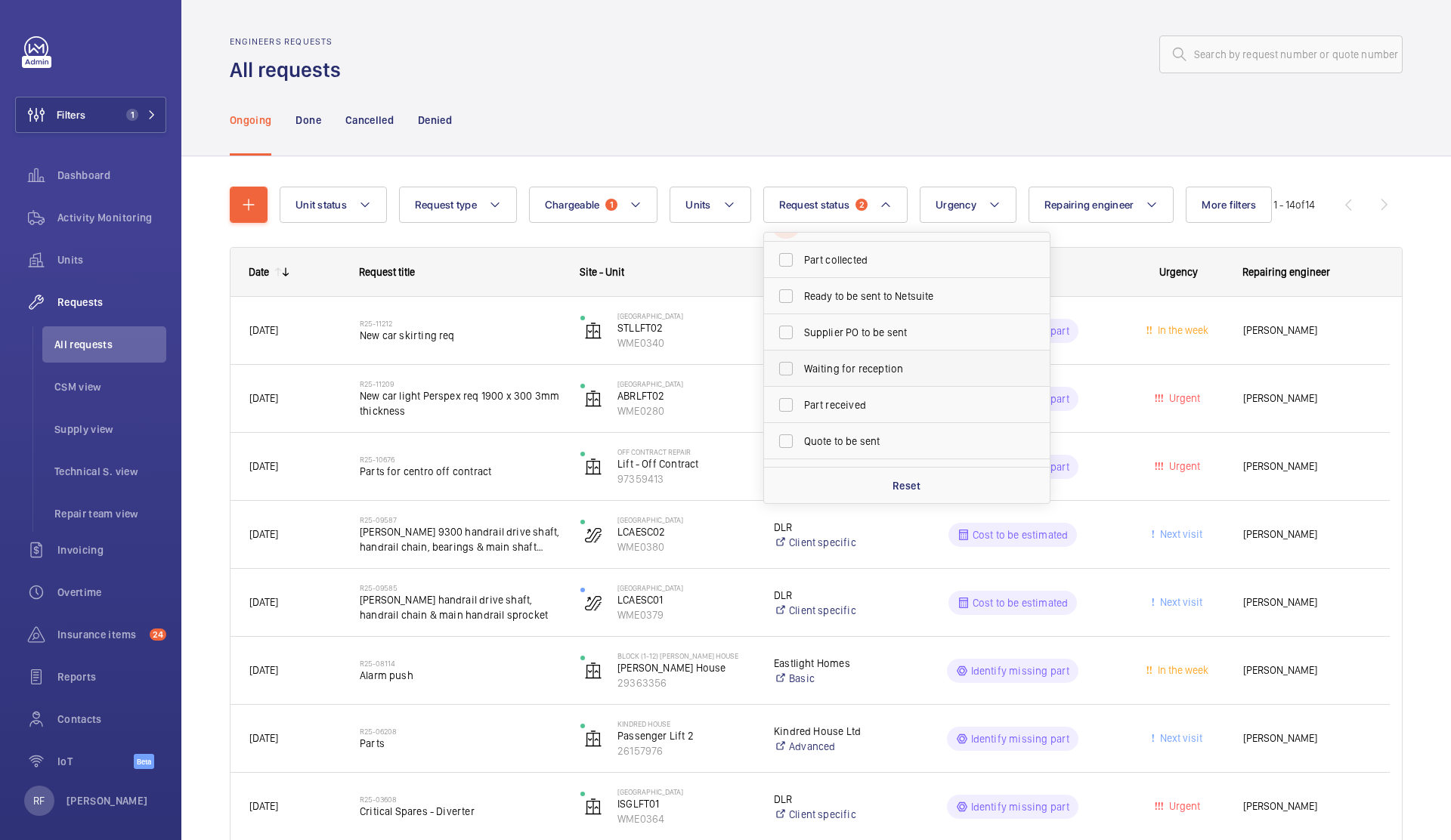
scroll to position [67, 0]
click at [860, 441] on span "Quote to be sent" at bounding box center [907, 438] width 207 height 15
click at [801, 441] on input "Quote to be sent" at bounding box center [785, 438] width 30 height 30
checkbox input "true"
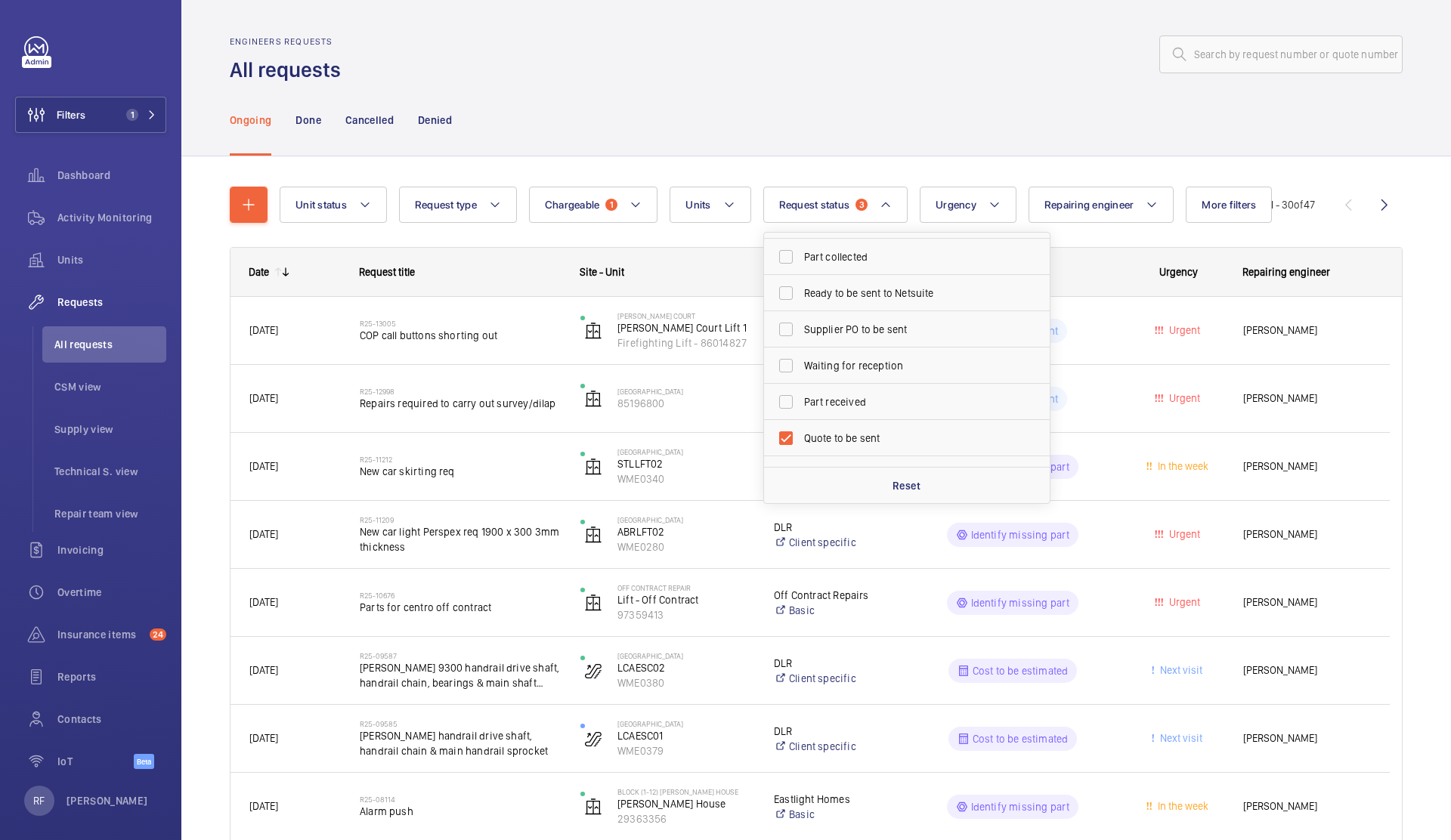
click at [762, 46] on div at bounding box center [876, 55] width 1053 height 37
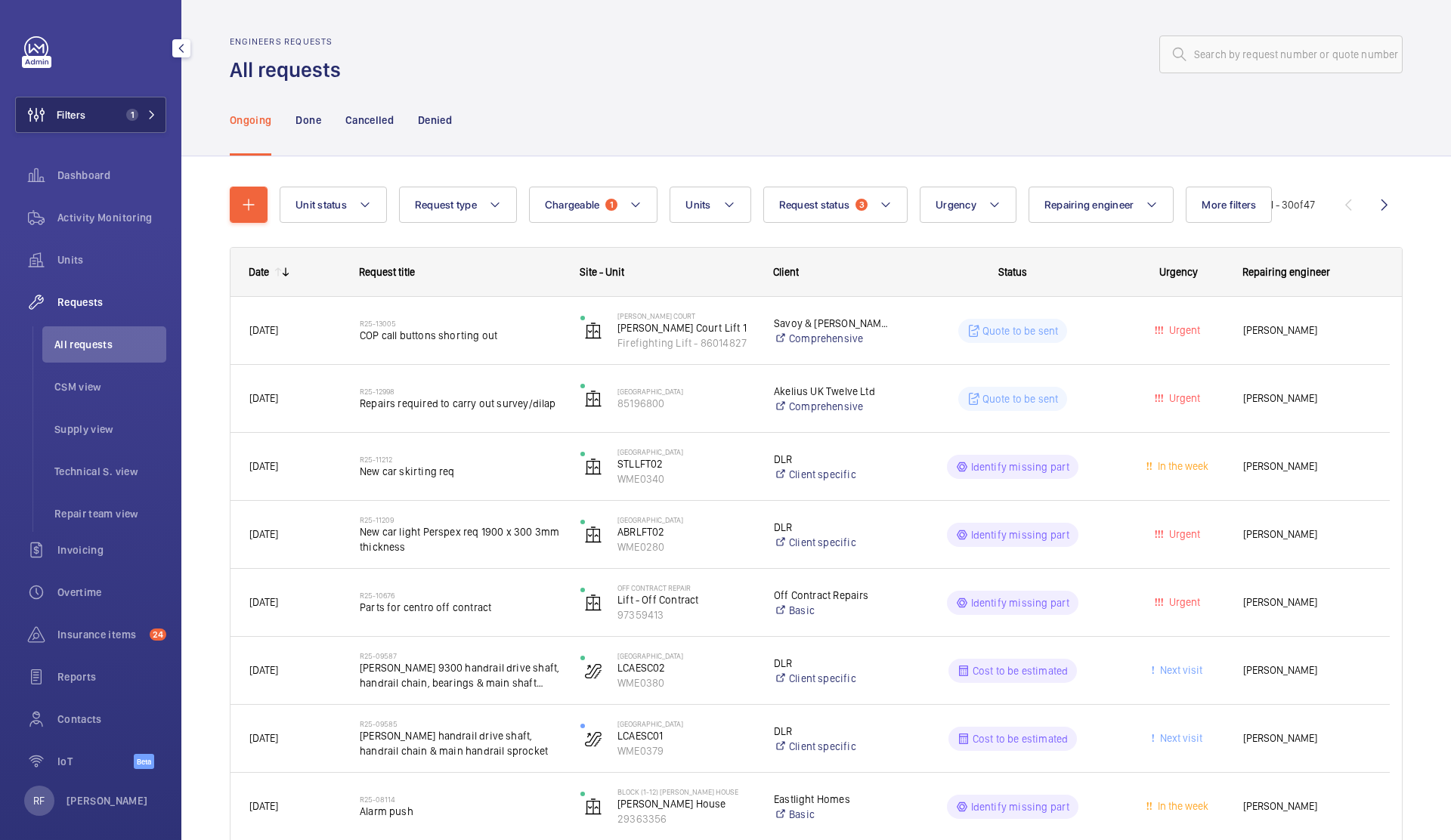
click at [146, 120] on button "Filters 1" at bounding box center [90, 115] width 151 height 37
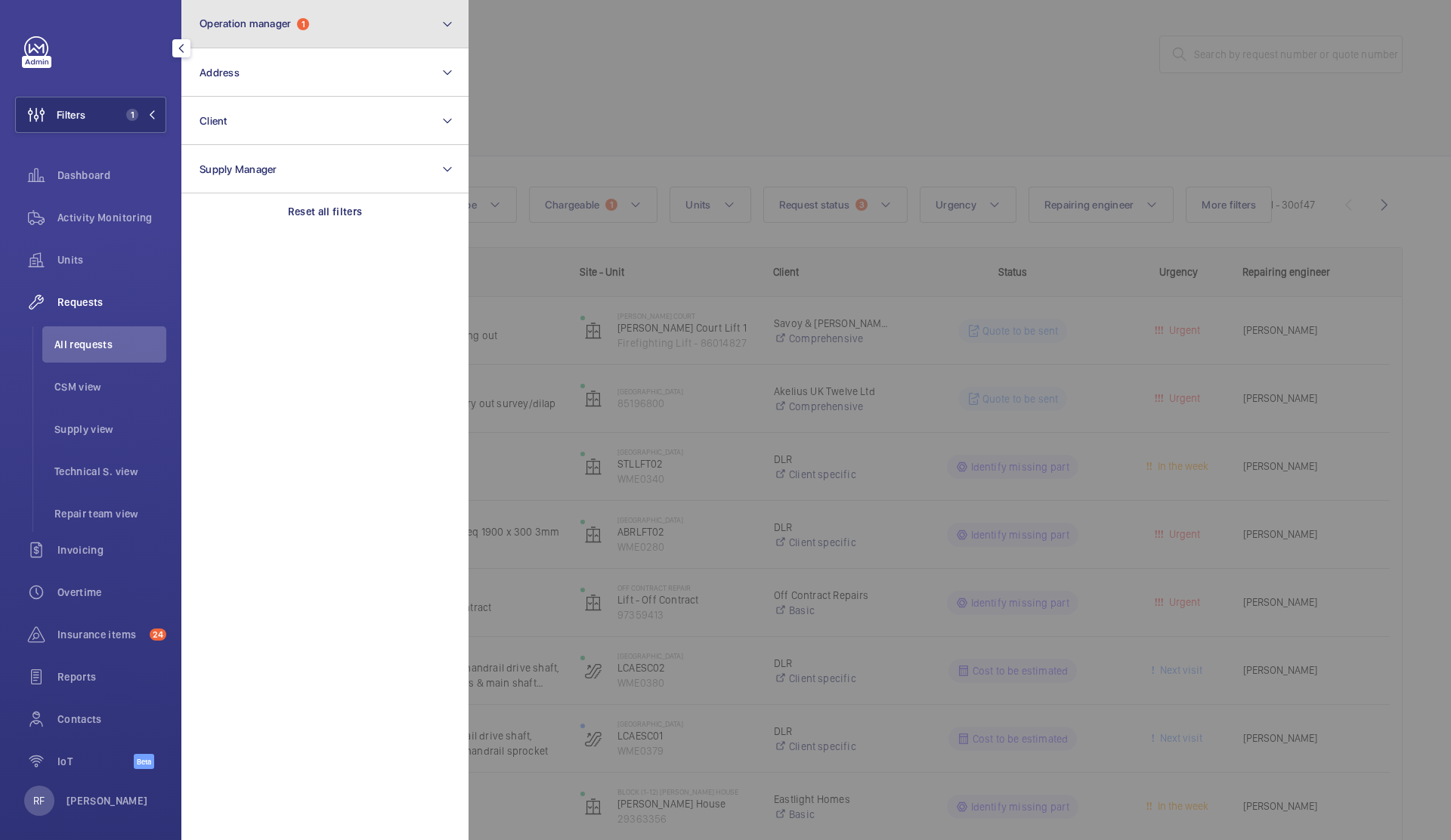
click at [353, 13] on button "Operation manager 1" at bounding box center [325, 24] width 287 height 48
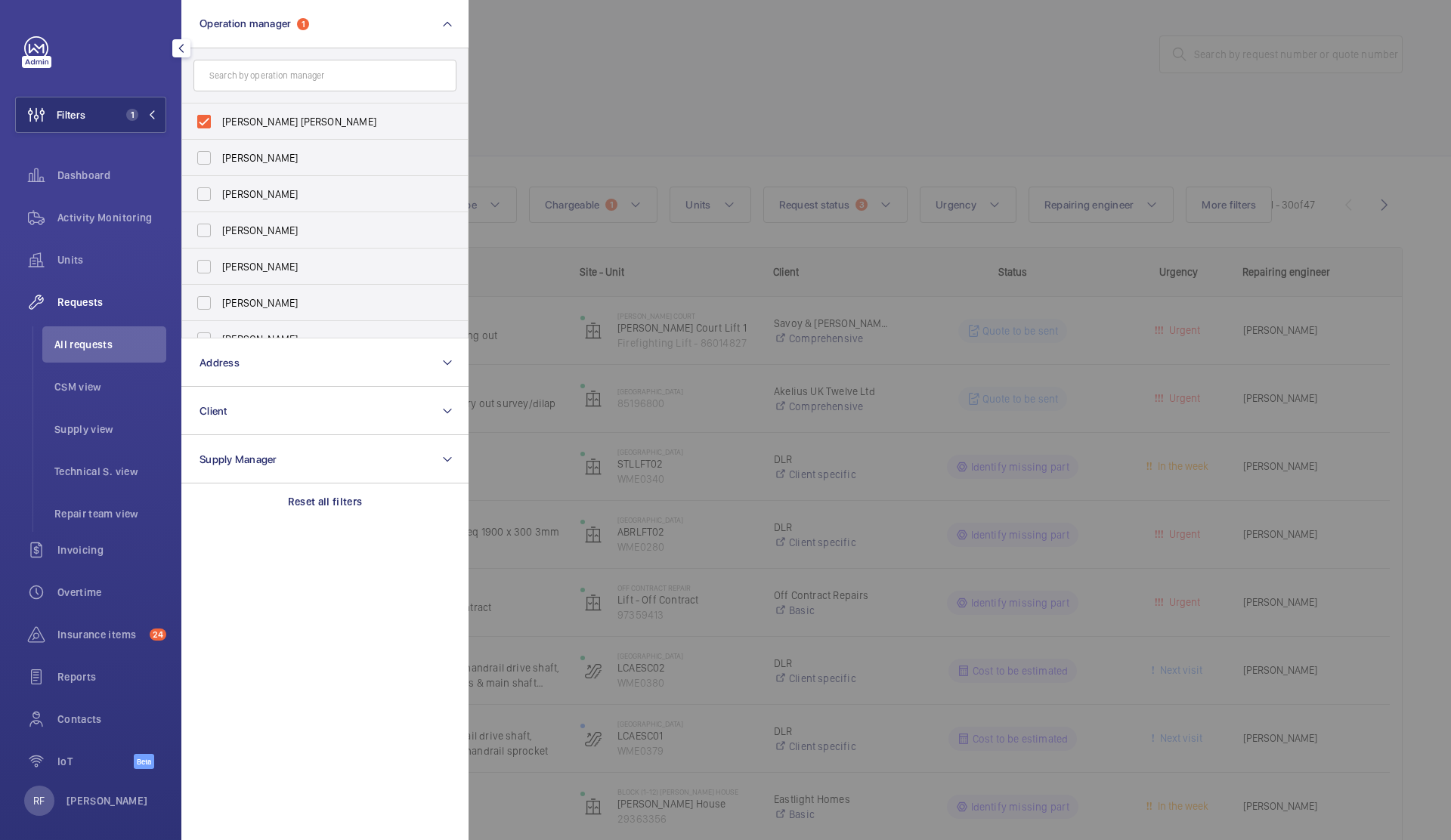
click at [637, 82] on div at bounding box center [1194, 420] width 1451 height 840
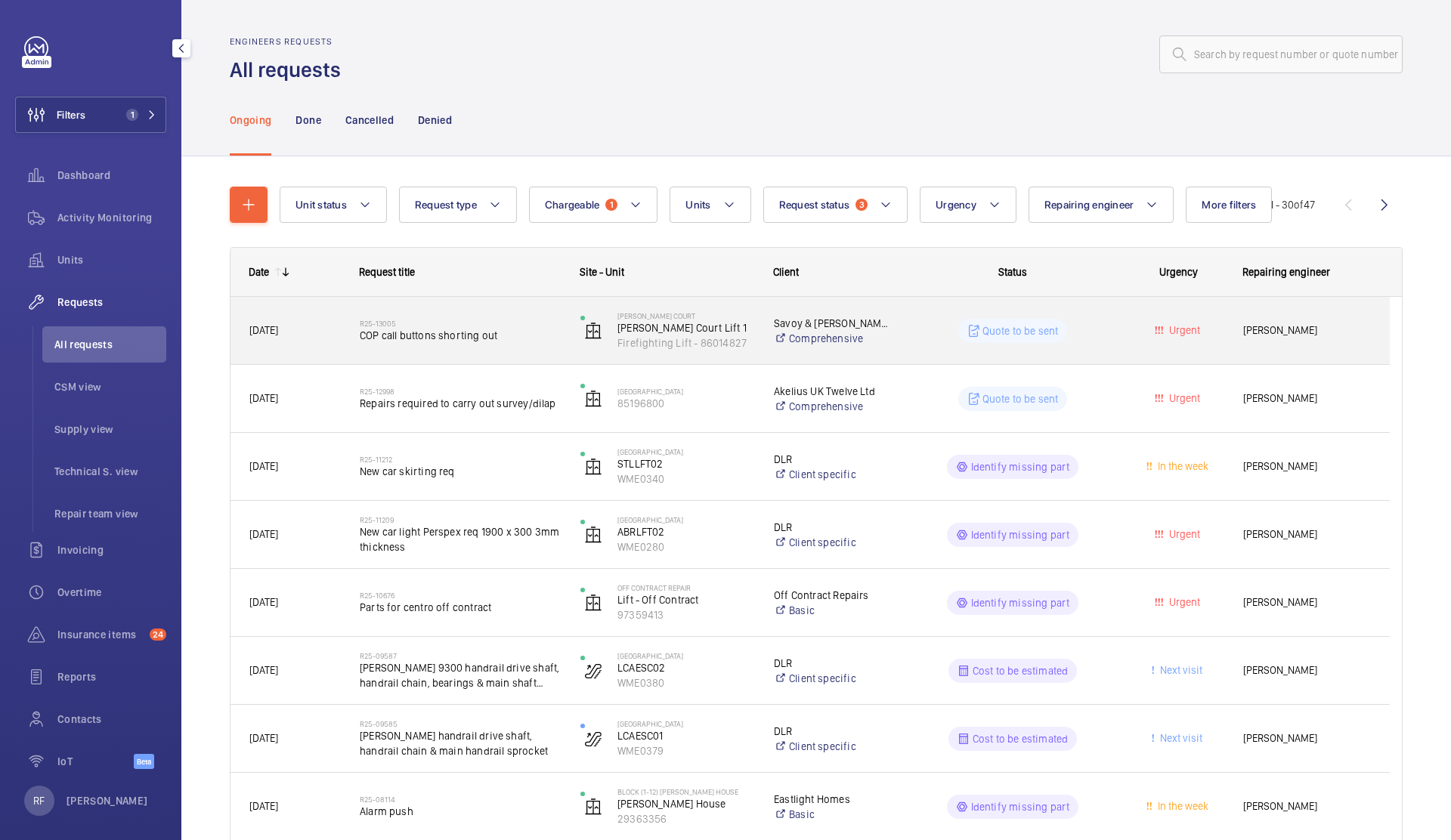
click at [374, 350] on div "R25-13005 COP call buttons shorting out" at bounding box center [460, 331] width 201 height 44
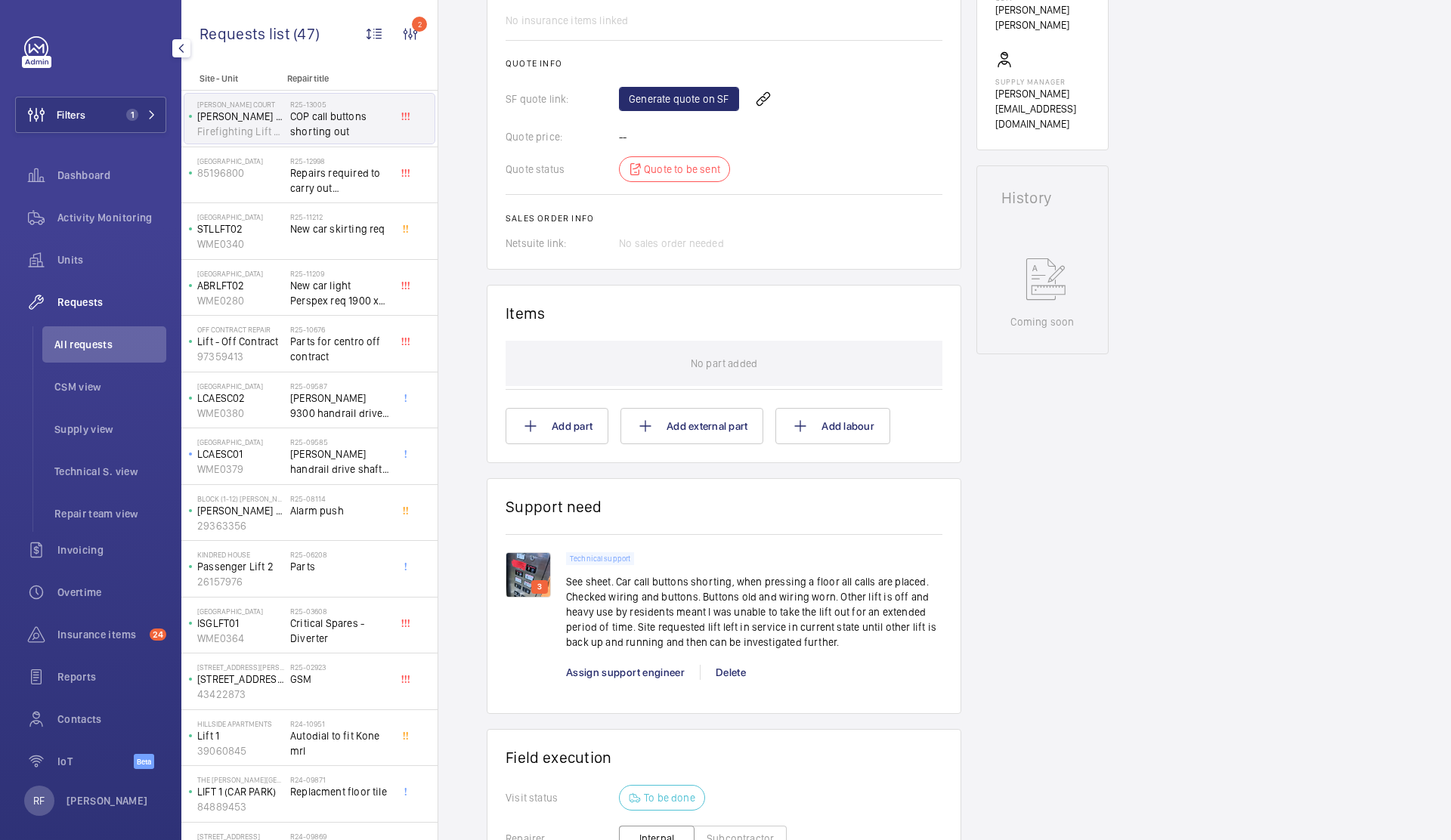
scroll to position [609, 0]
click at [534, 566] on img at bounding box center [528, 570] width 45 height 45
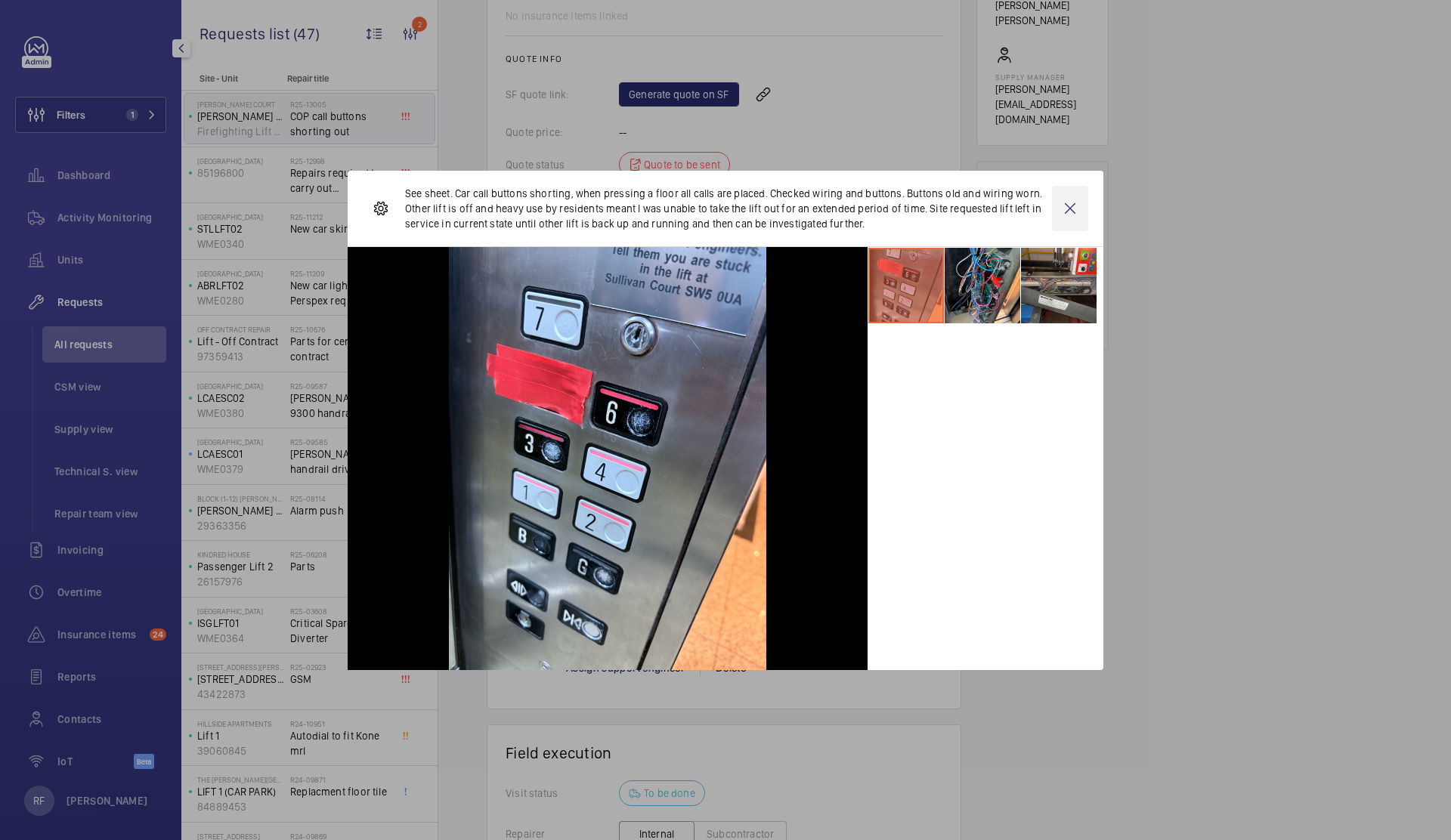
drag, startPoint x: 1071, startPoint y: 207, endPoint x: 960, endPoint y: 143, distance: 128.1
click at [1071, 207] on wm-front-icon-button at bounding box center [1070, 208] width 37 height 45
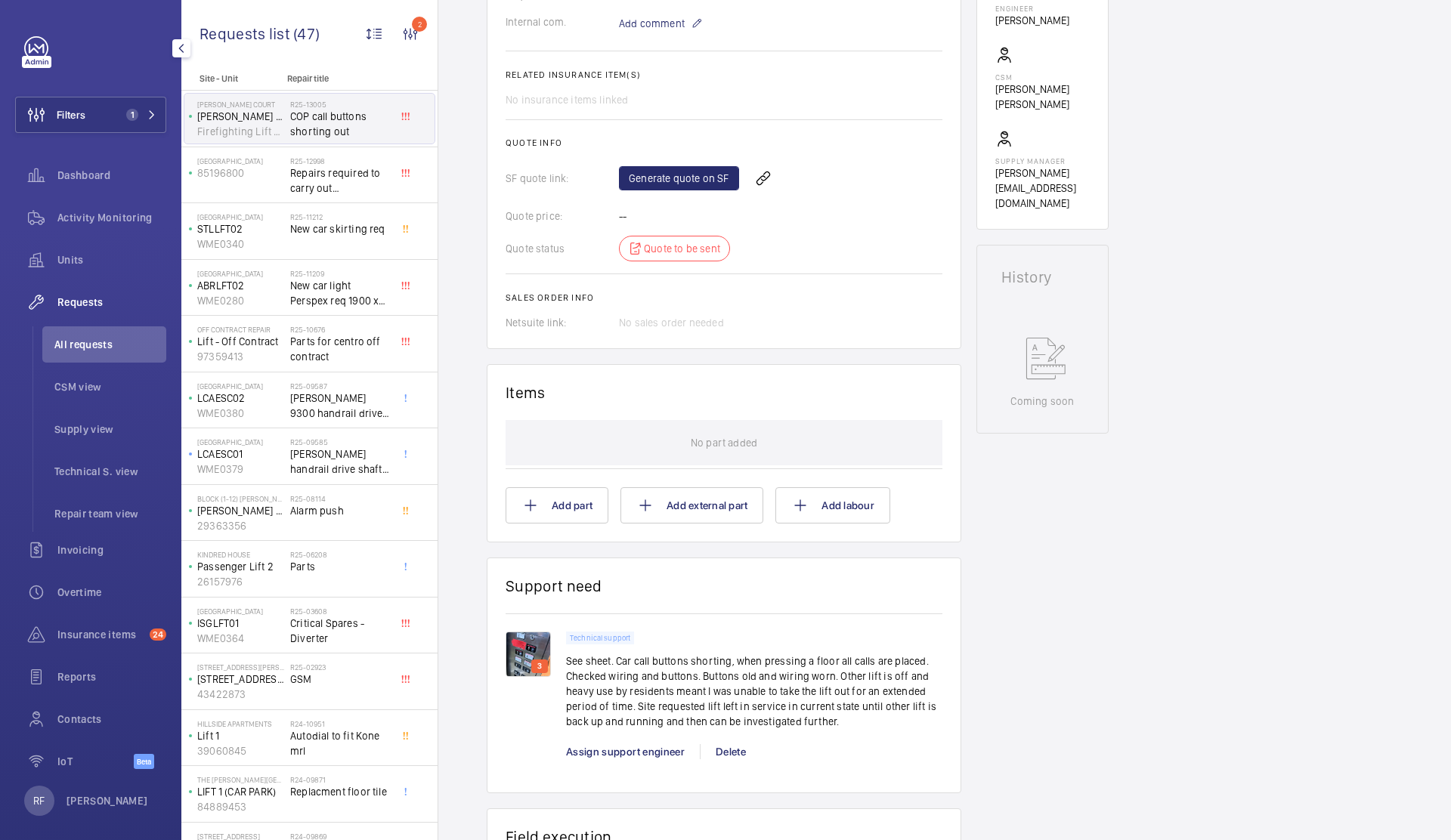
scroll to position [862, 0]
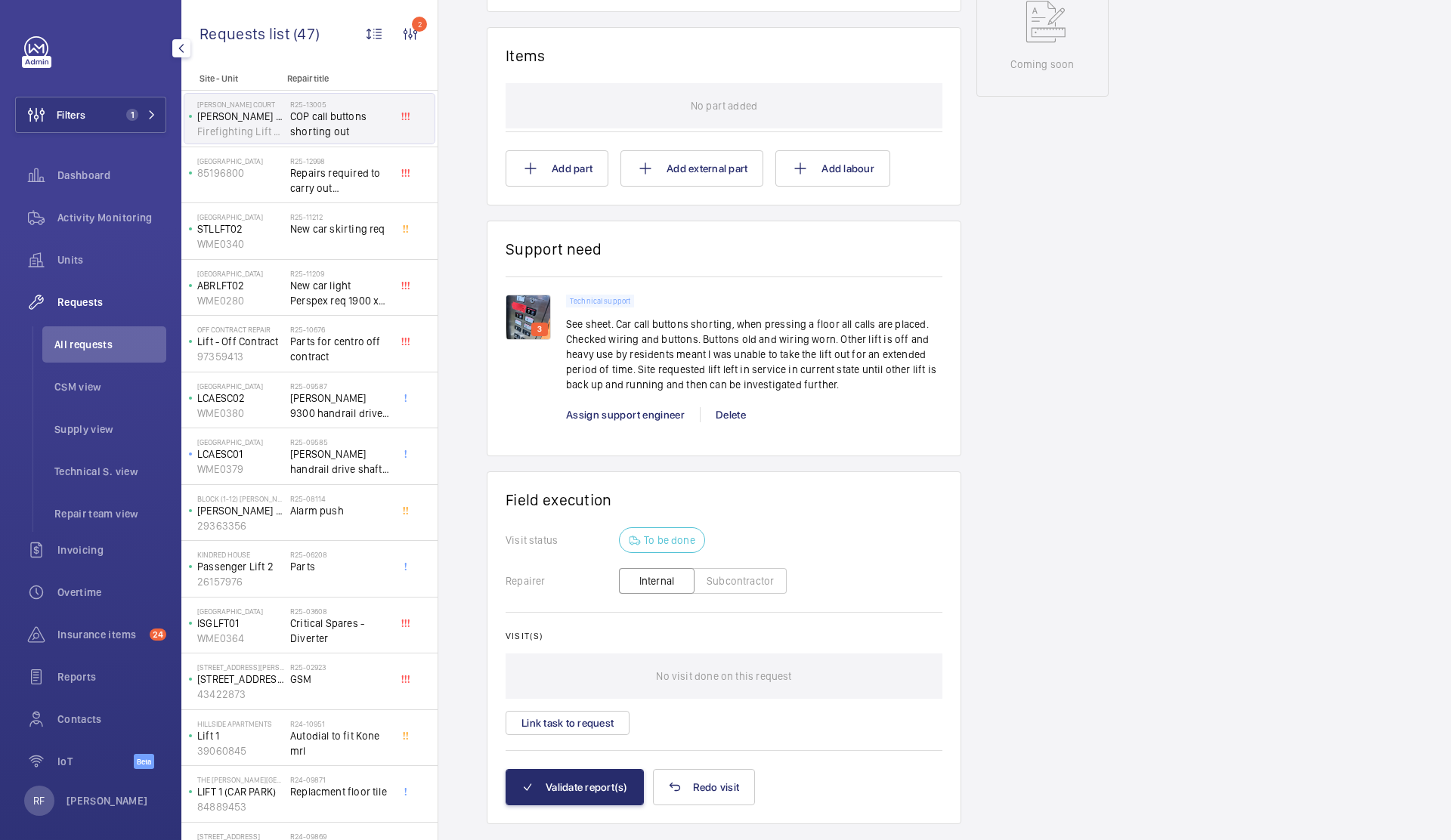
click at [546, 309] on img at bounding box center [528, 317] width 45 height 45
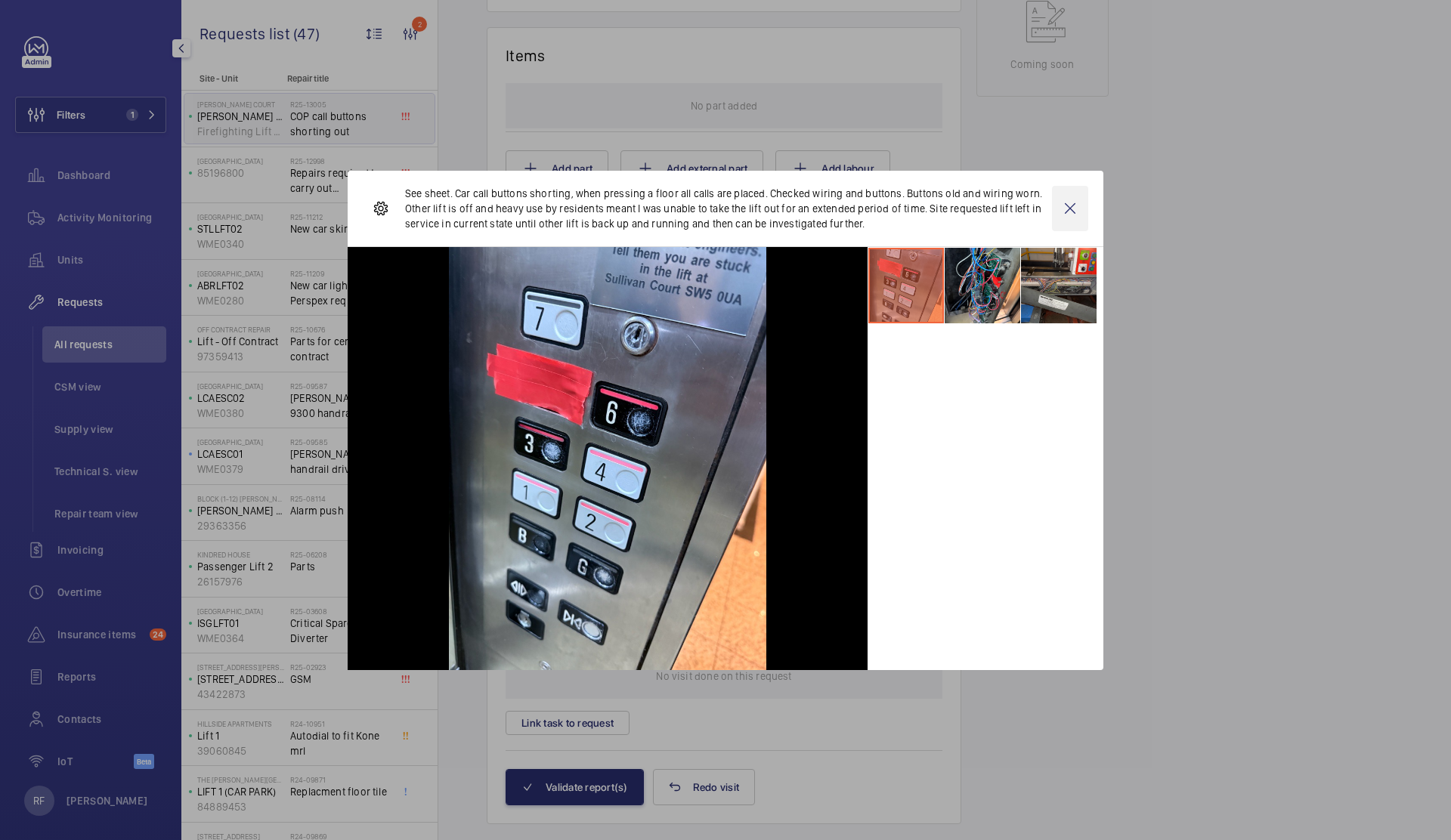
click at [1075, 210] on wm-front-icon-button at bounding box center [1070, 208] width 37 height 45
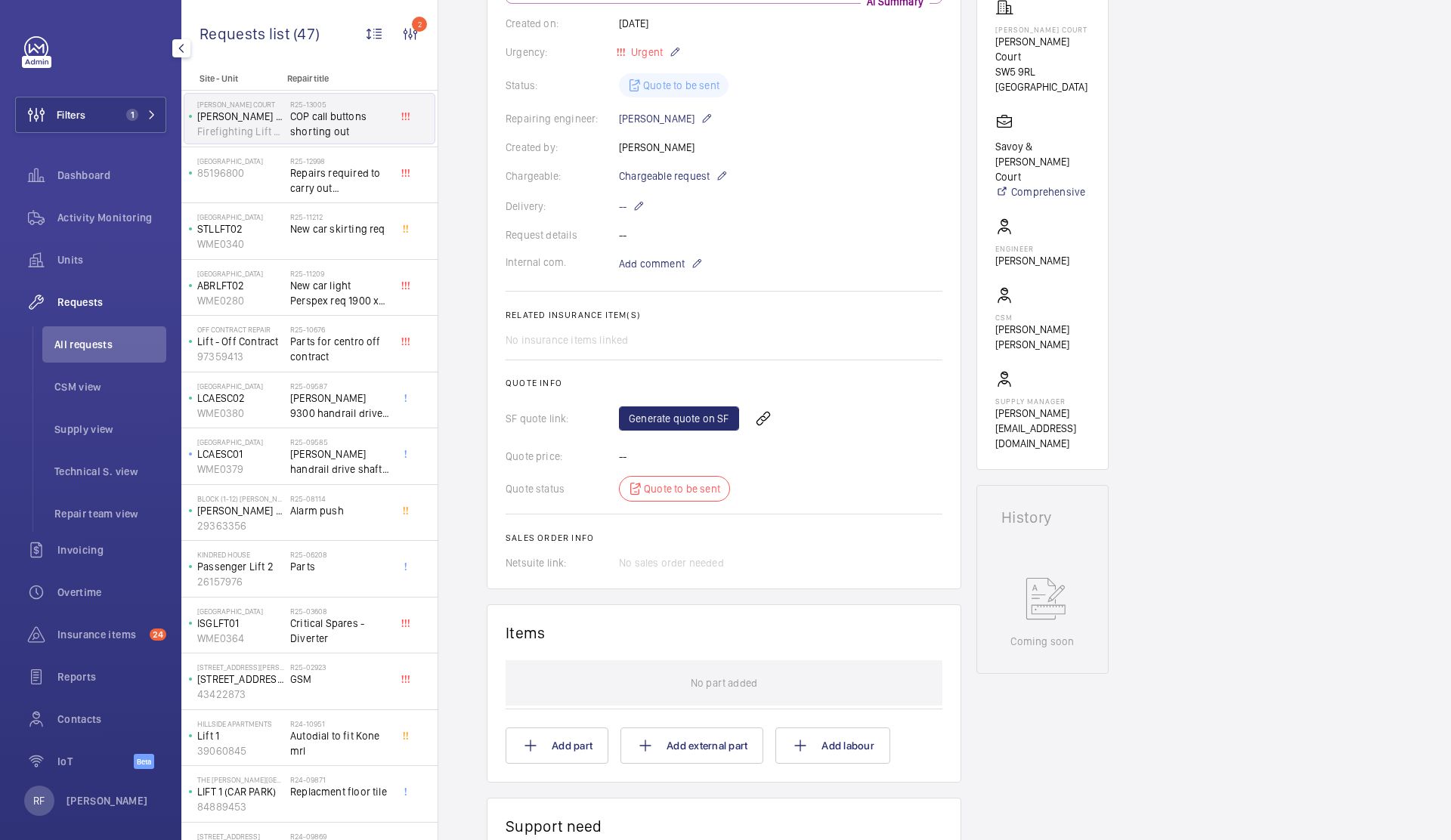
scroll to position [0, 0]
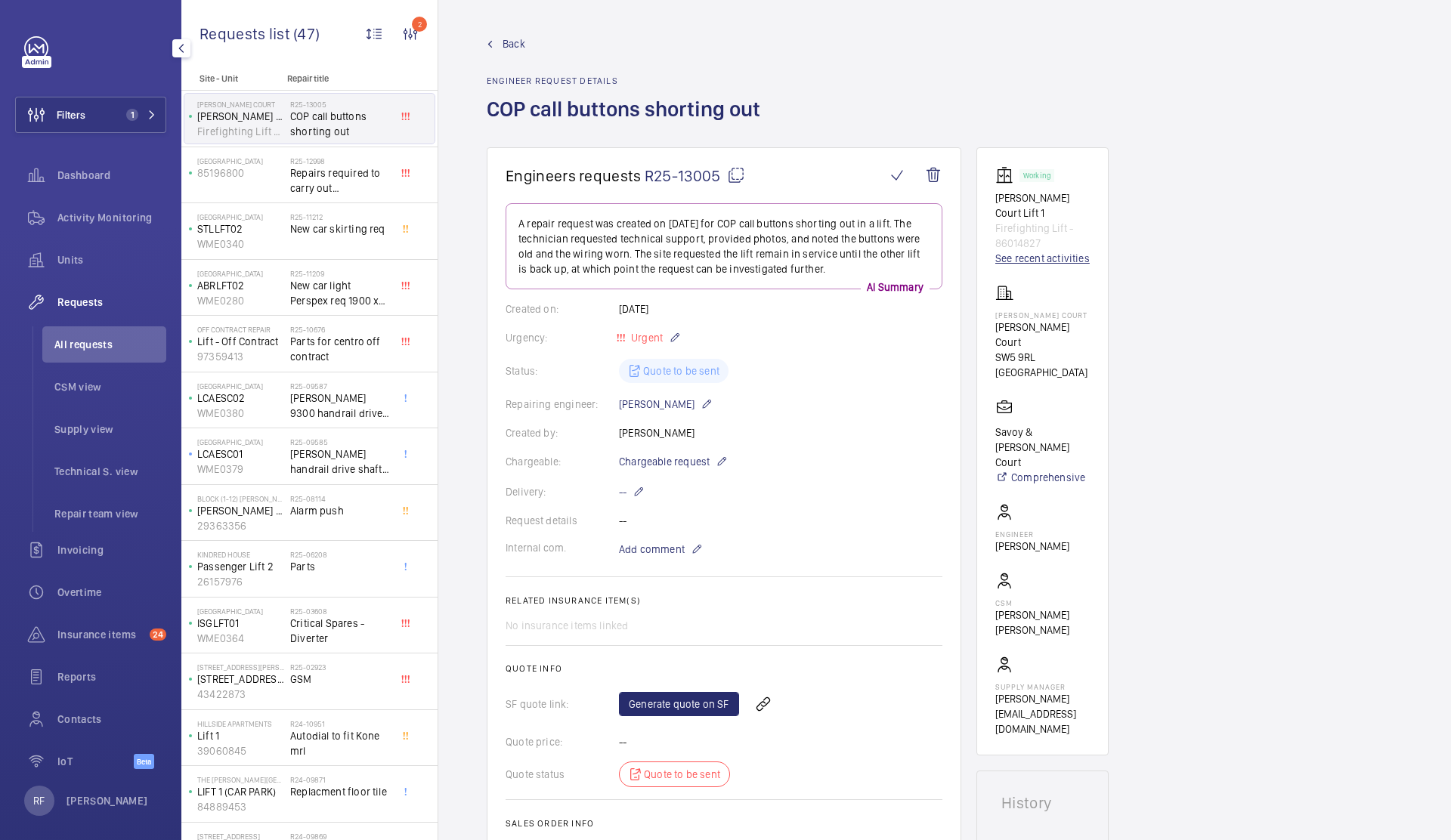
click at [1024, 251] on link "See recent activities" at bounding box center [1042, 258] width 94 height 15
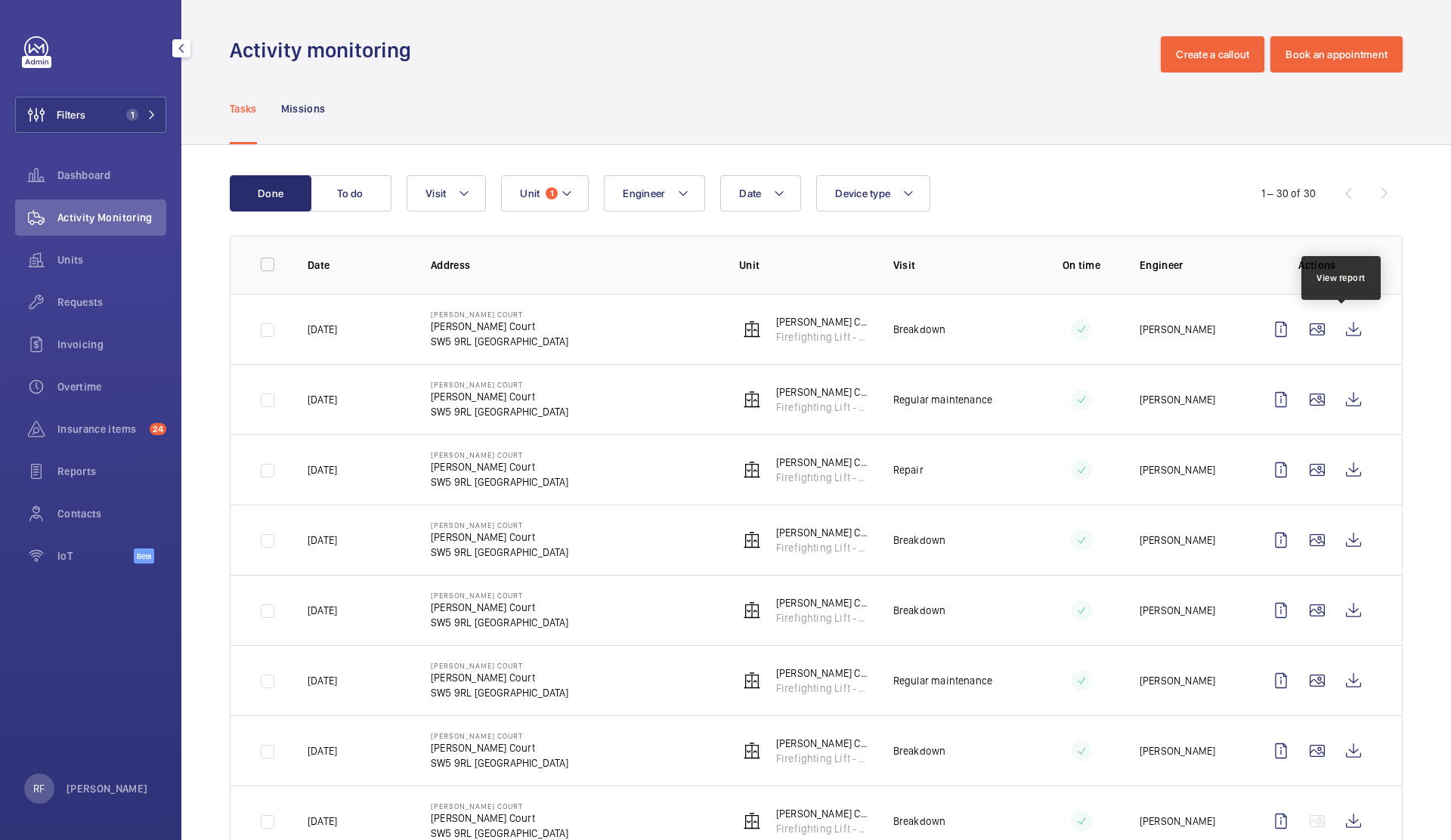
click at [1279, 336] on wm-front-icon-button at bounding box center [1354, 330] width 37 height 37
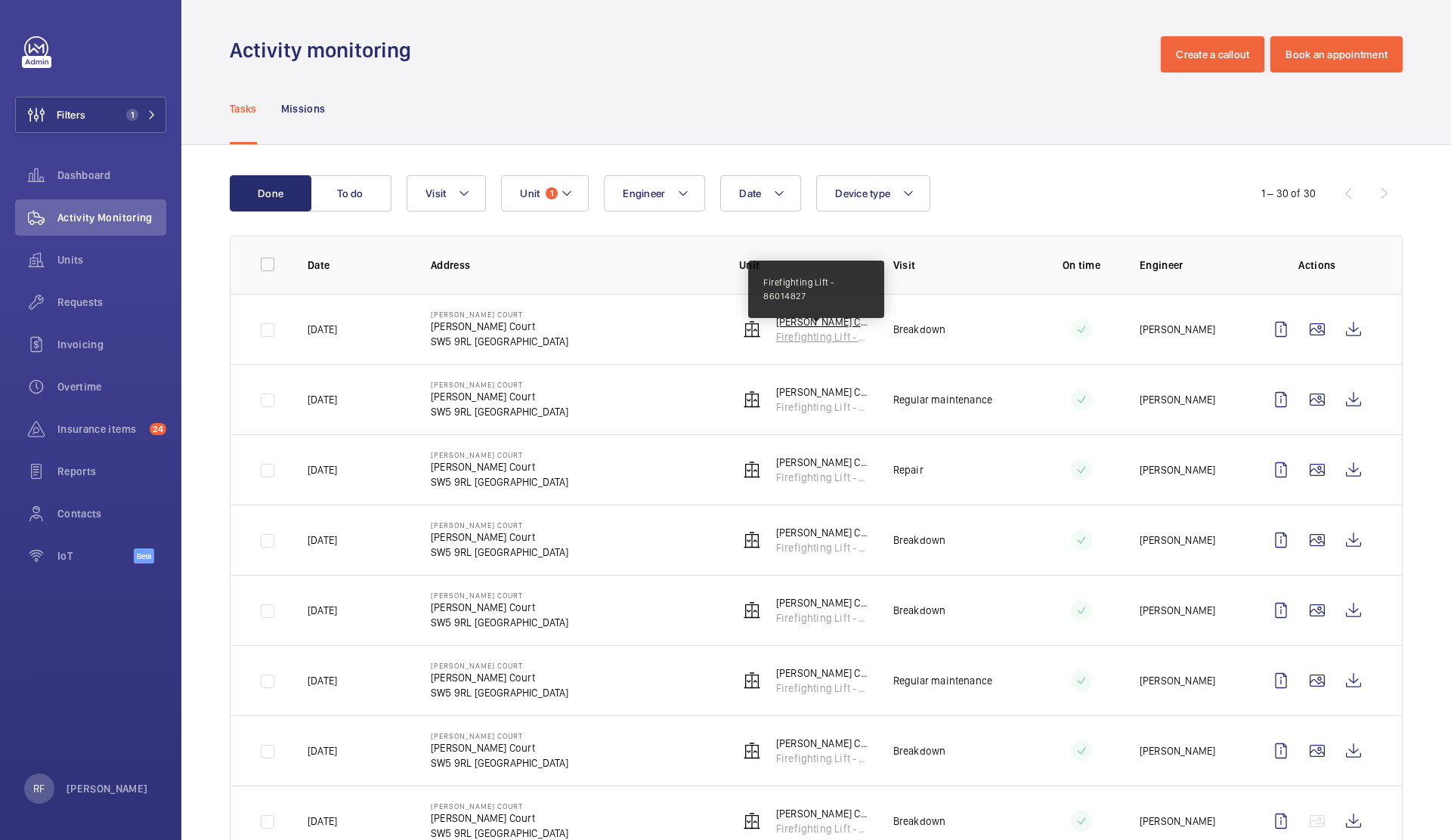
click at [803, 336] on p "Firefighting Lift - 86014827" at bounding box center [823, 337] width 93 height 15
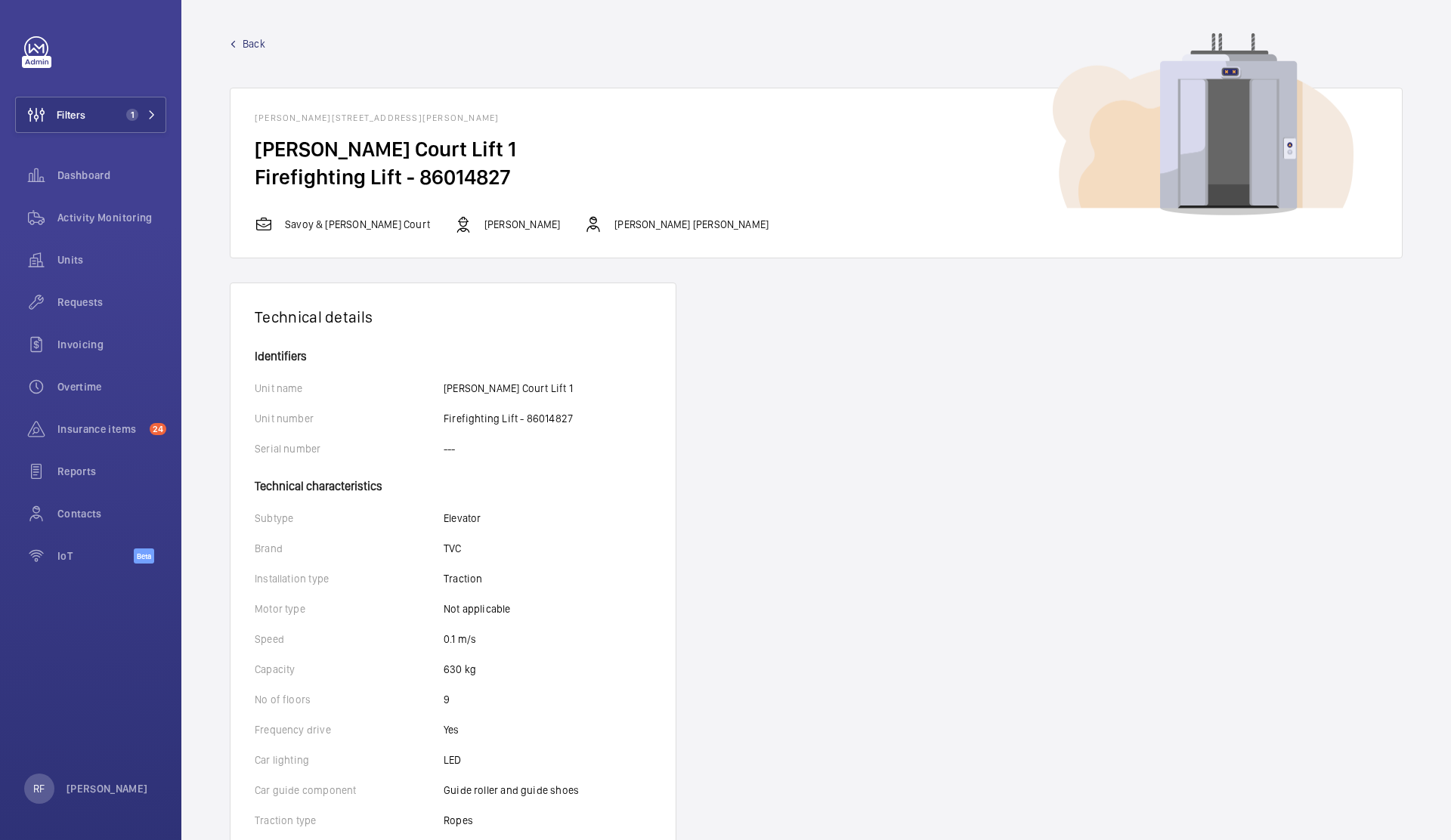
drag, startPoint x: 419, startPoint y: 181, endPoint x: 554, endPoint y: 176, distance: 135.1
click at [554, 176] on h2 "Firefighting Lift - 86014827" at bounding box center [816, 177] width 1123 height 28
copy h2 "86014827"
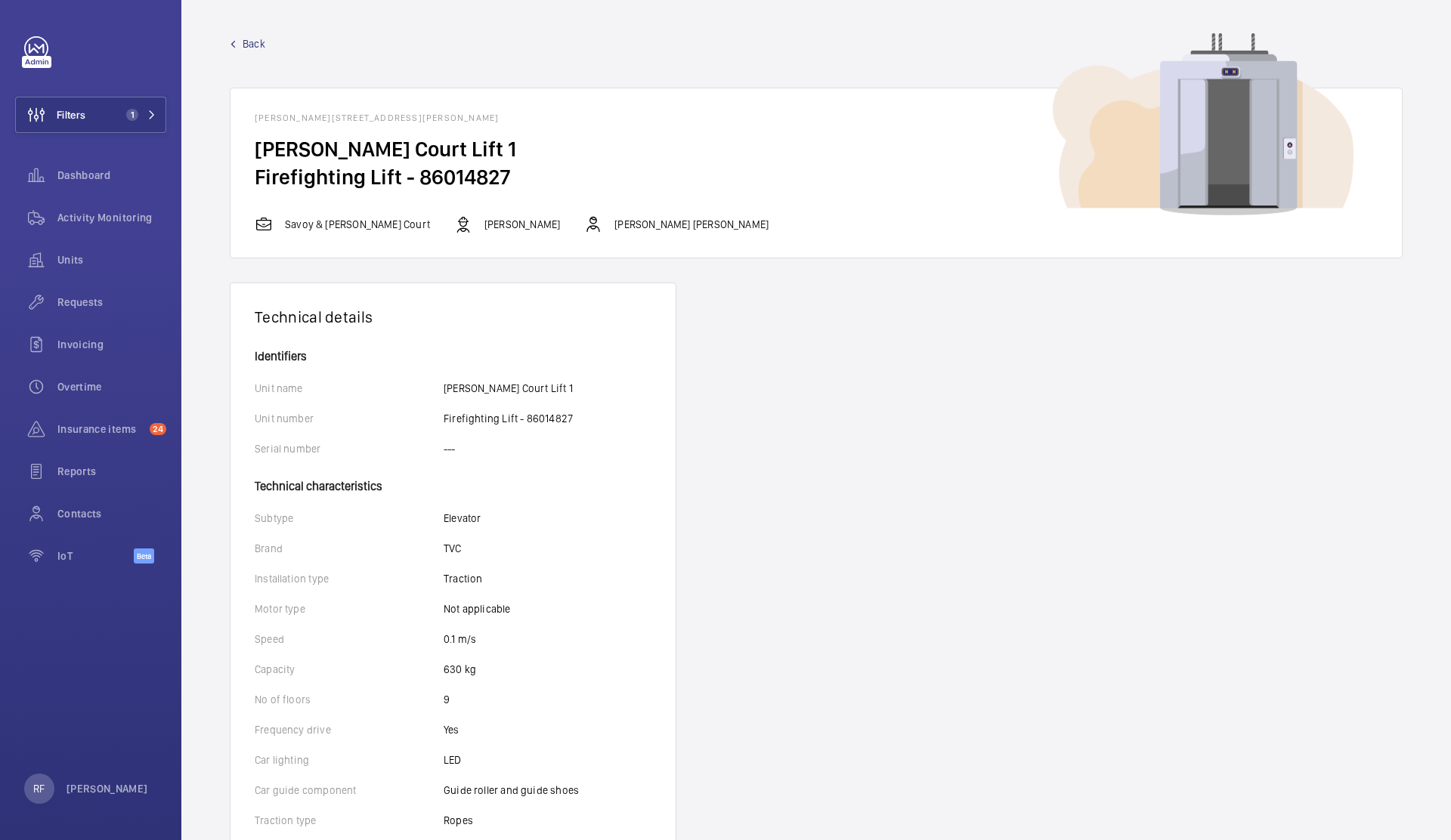
copy h2 "86014827"
